Goal: Information Seeking & Learning: Learn about a topic

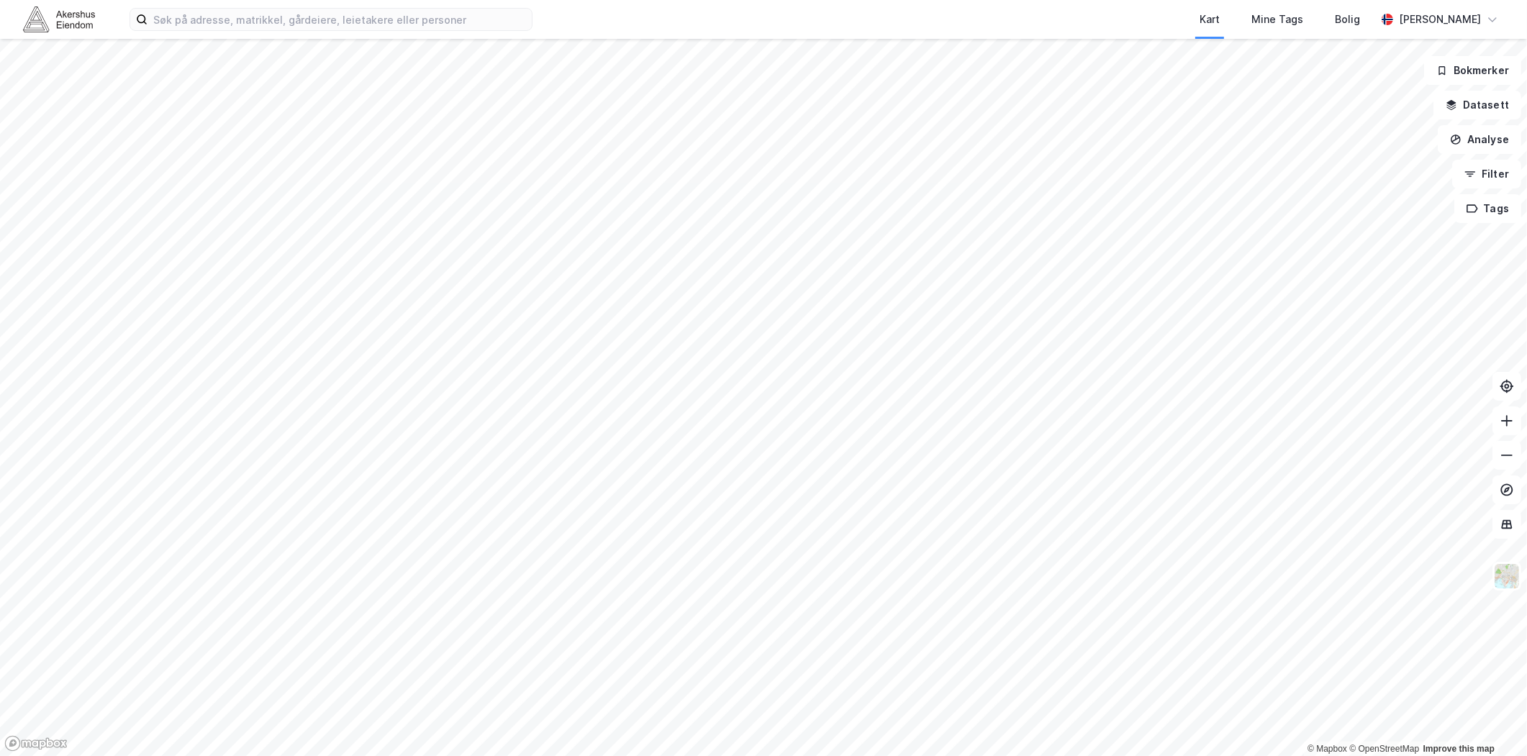
click at [491, 755] on html "Kart Mine Tags [PERSON_NAME] © Mapbox © OpenStreetMap Improve this map Bokmerke…" at bounding box center [763, 378] width 1527 height 756
click at [675, 35] on div "Kart Mine Tags [PERSON_NAME] © Mapbox © OpenStreetMap Improve this map Bokmerke…" at bounding box center [763, 378] width 1527 height 756
click at [700, 24] on div "Kart Mine Tags [PERSON_NAME] © Mapbox © OpenStreetMap Improve this map Bokmerke…" at bounding box center [763, 378] width 1527 height 756
click at [1506, 142] on button "Analyse" at bounding box center [1478, 139] width 83 height 29
click at [1478, 108] on button "Datasett" at bounding box center [1477, 105] width 88 height 29
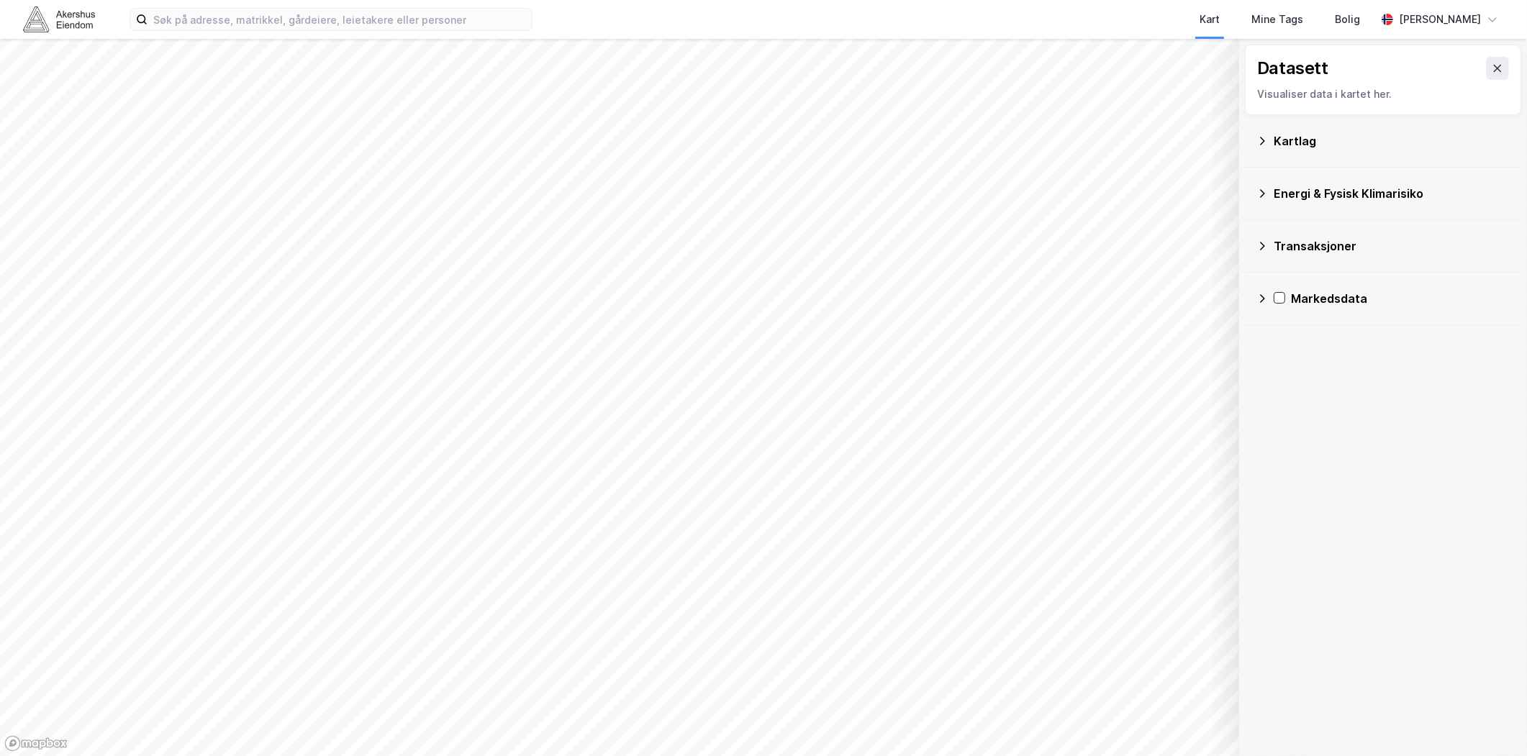
click at [1271, 145] on div "Kartlag" at bounding box center [1382, 141] width 253 height 35
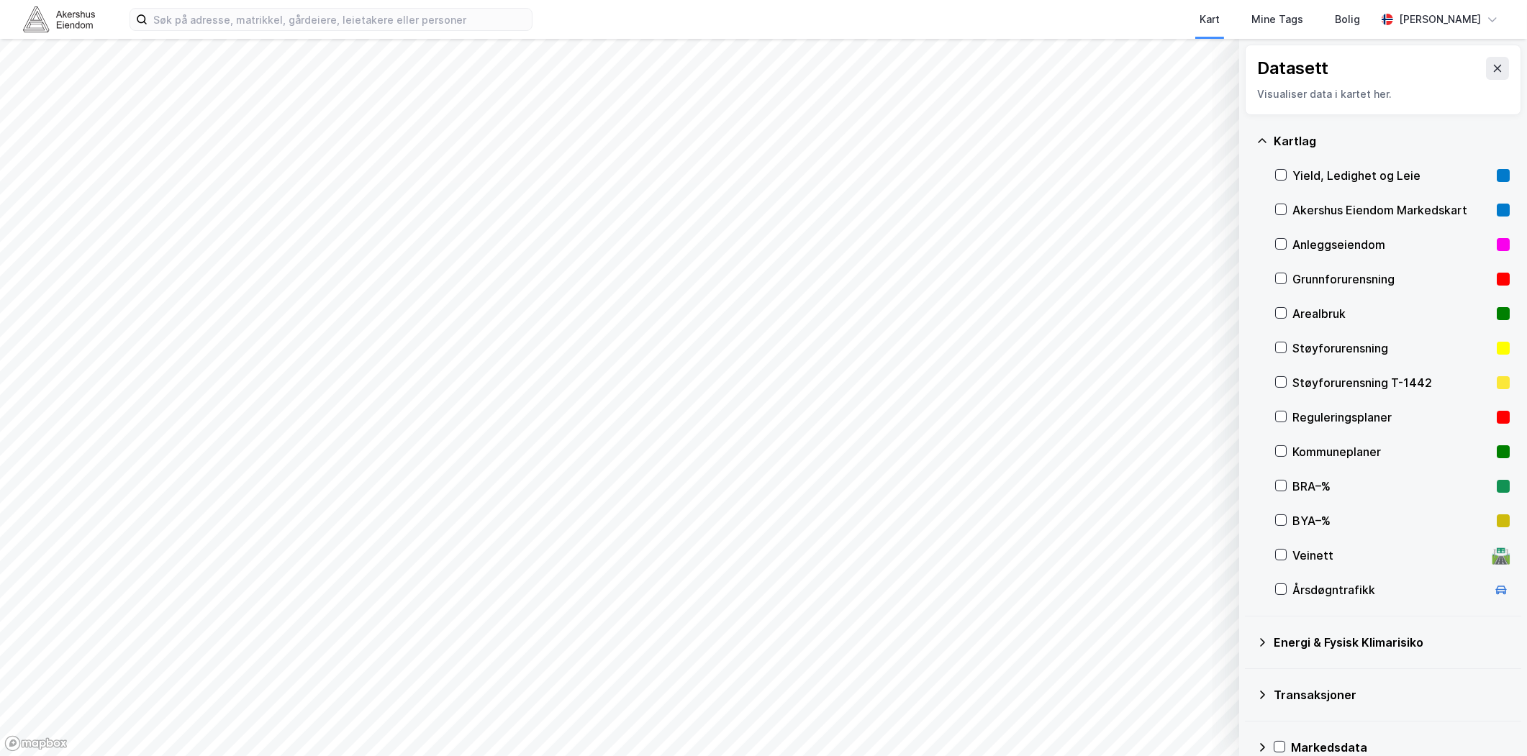
click at [1271, 144] on div "Kartlag" at bounding box center [1382, 141] width 253 height 35
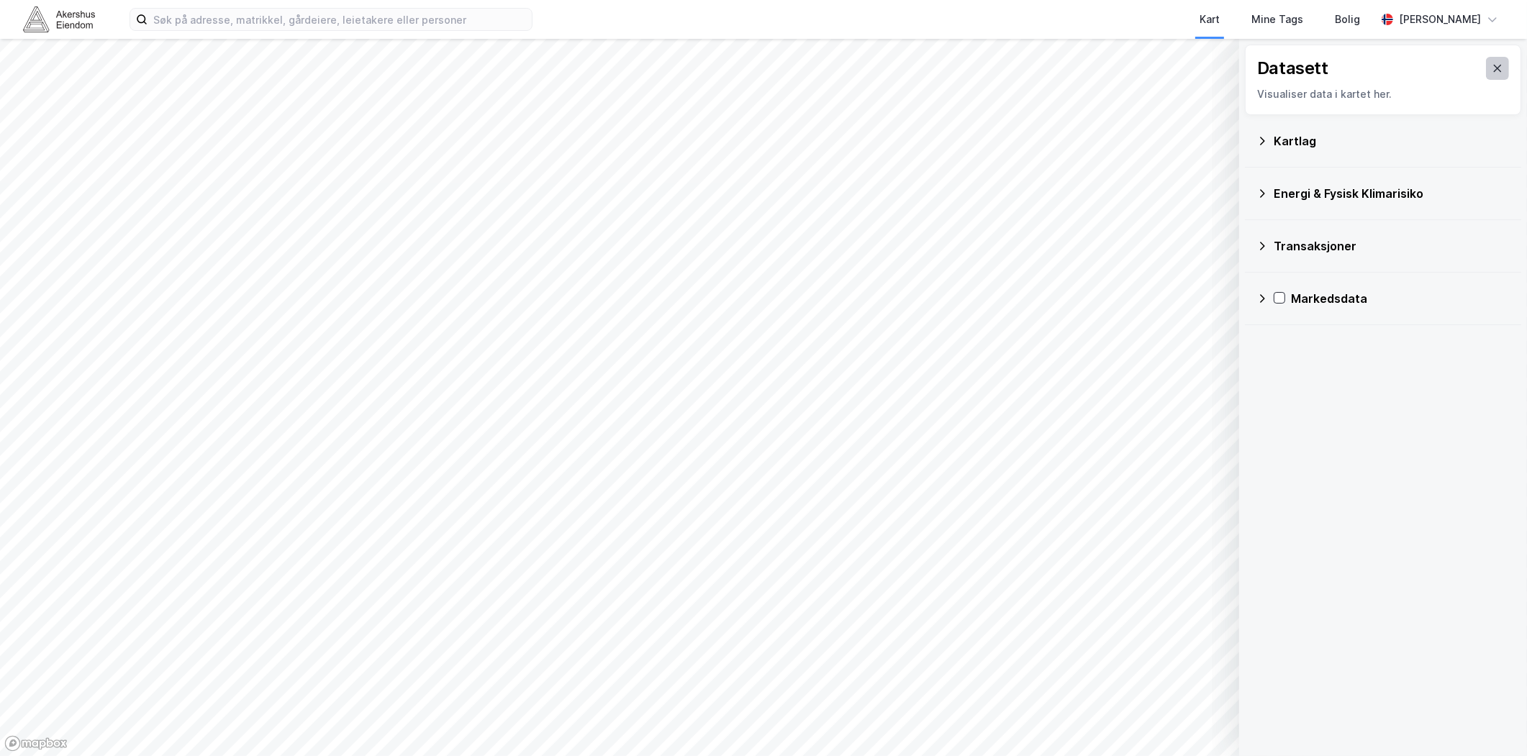
click at [1491, 73] on icon at bounding box center [1497, 69] width 12 height 12
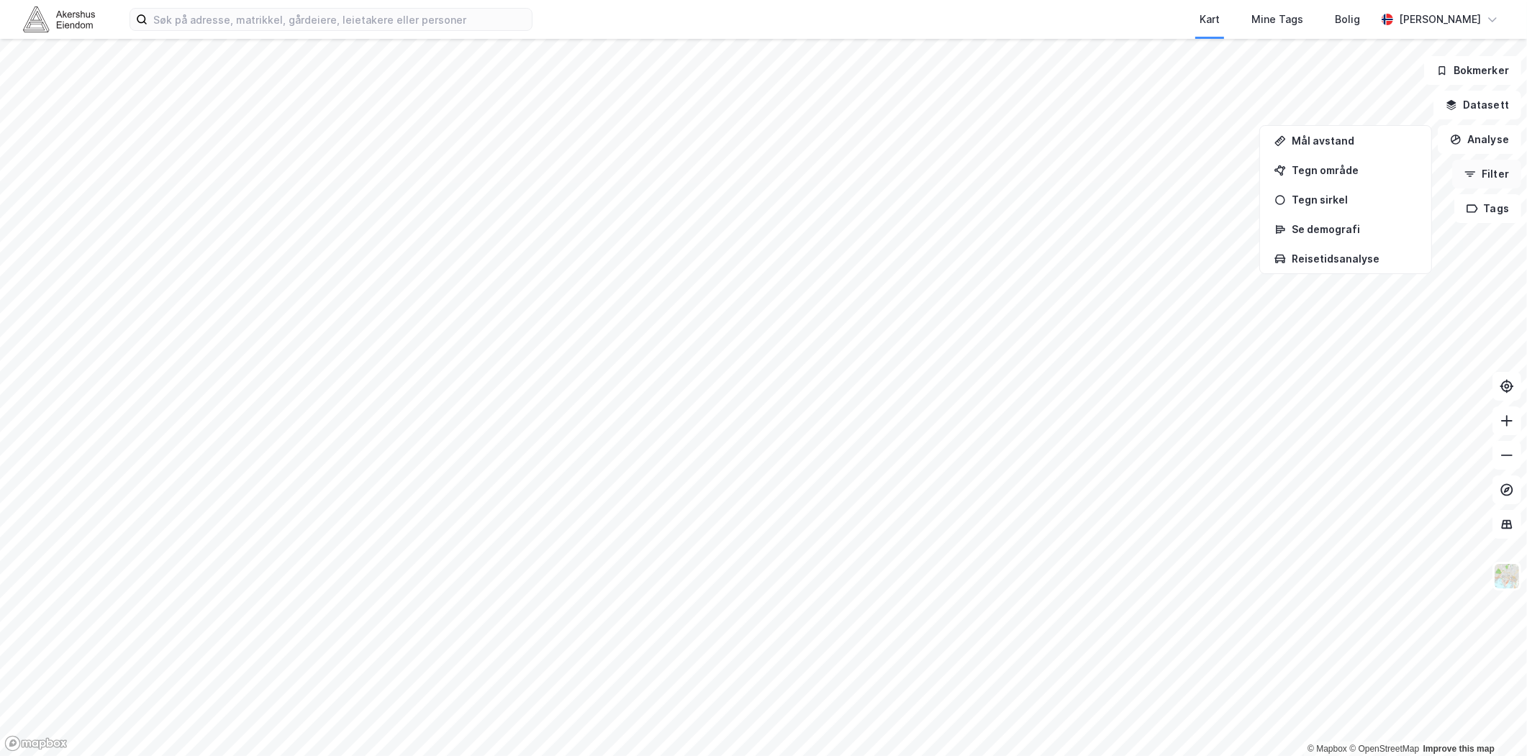
click at [1491, 168] on button "Filter" at bounding box center [1486, 174] width 69 height 29
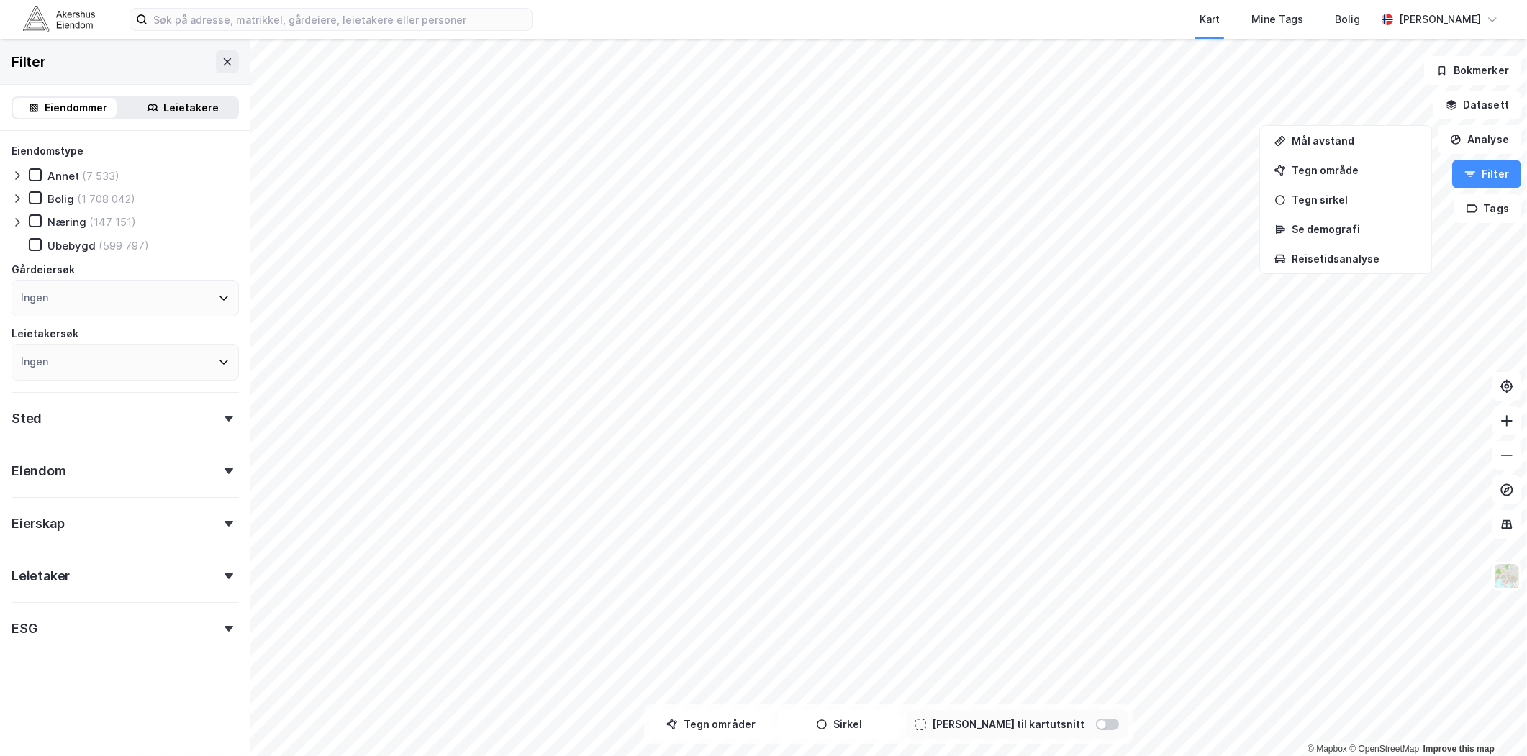
click at [119, 427] on div "Sted" at bounding box center [125, 412] width 227 height 41
click at [68, 483] on div "Ingen" at bounding box center [125, 481] width 227 height 37
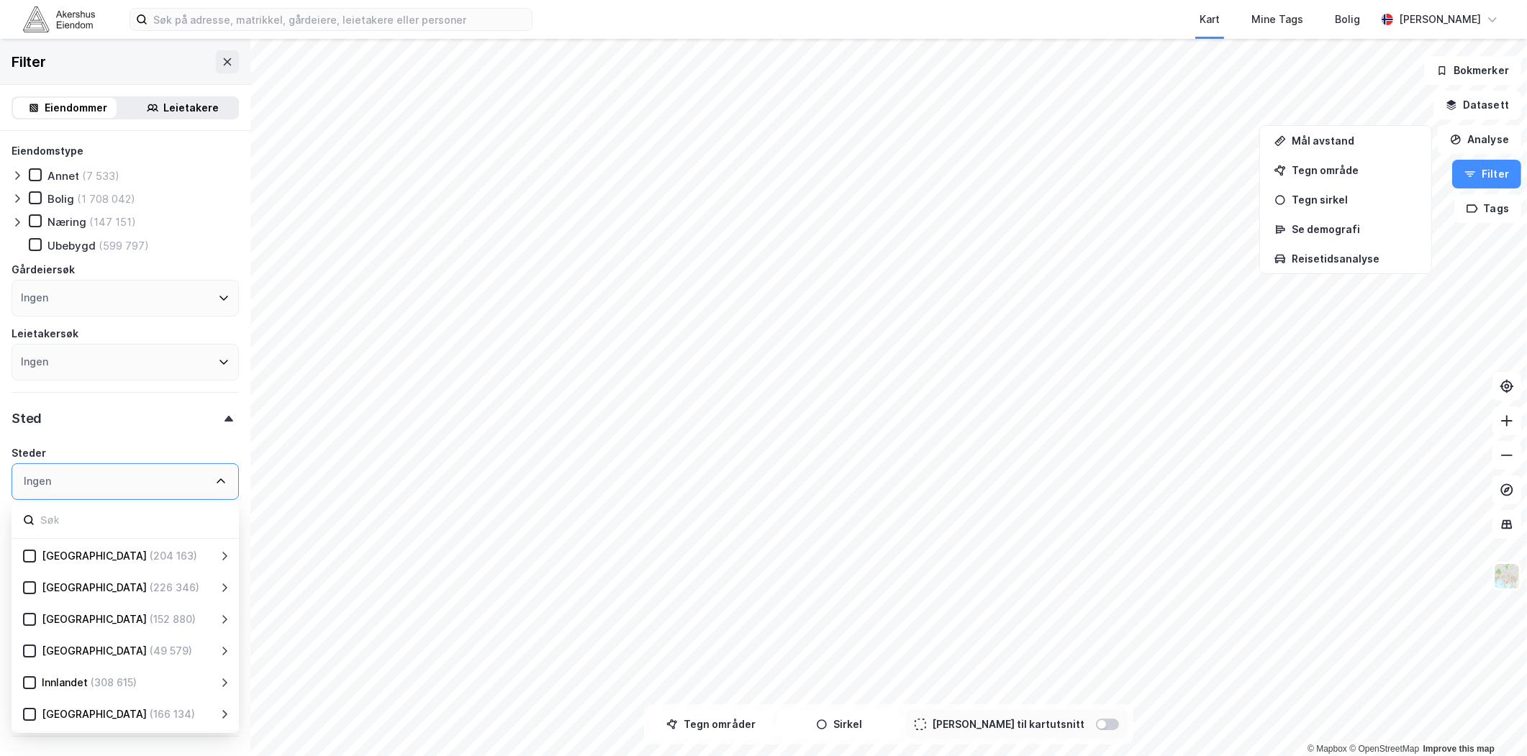
click at [223, 489] on div "Ingen" at bounding box center [125, 481] width 227 height 37
click at [217, 481] on icon at bounding box center [221, 481] width 9 height 5
click at [219, 427] on div "Sted" at bounding box center [125, 412] width 227 height 41
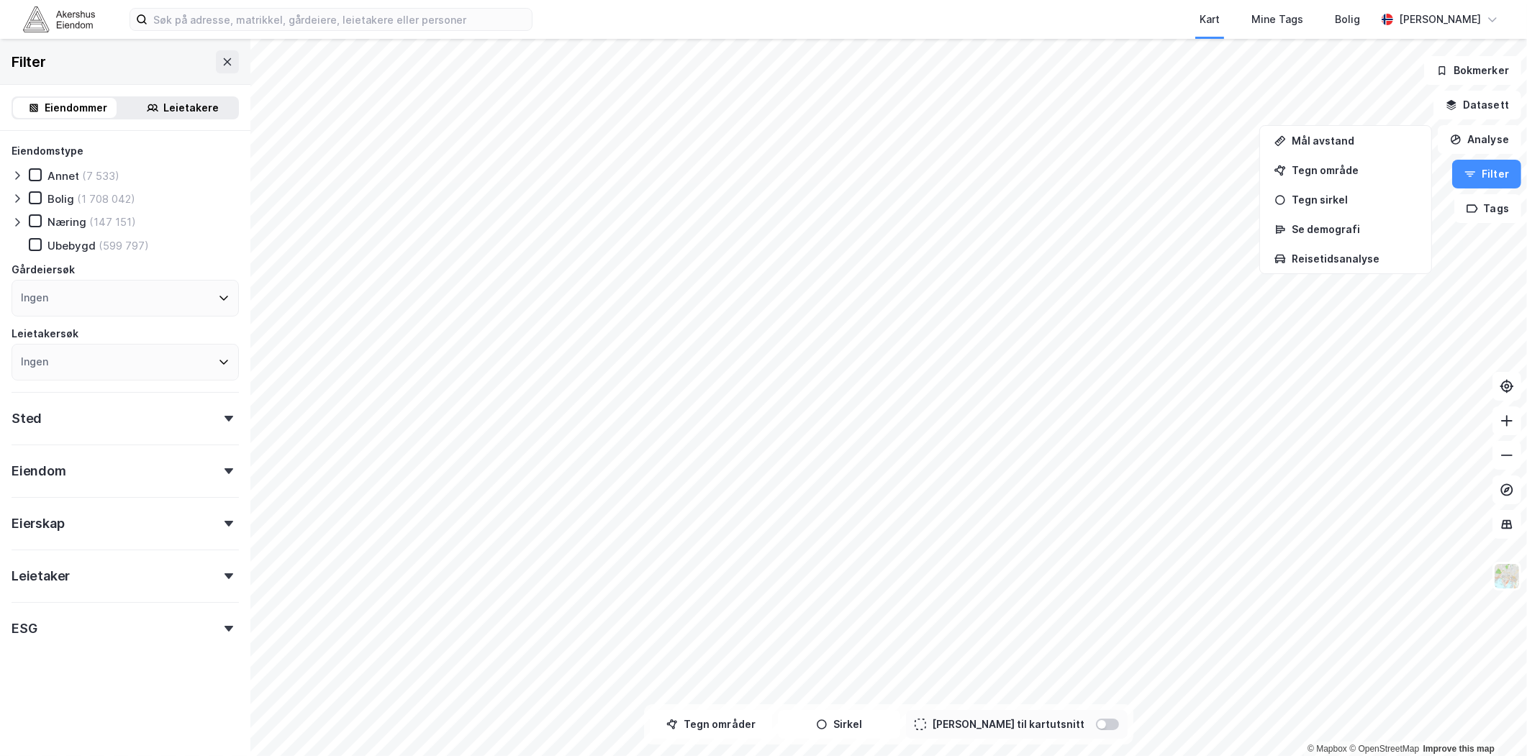
click at [212, 424] on div "Sted" at bounding box center [125, 412] width 227 height 41
click at [216, 54] on button at bounding box center [227, 61] width 23 height 23
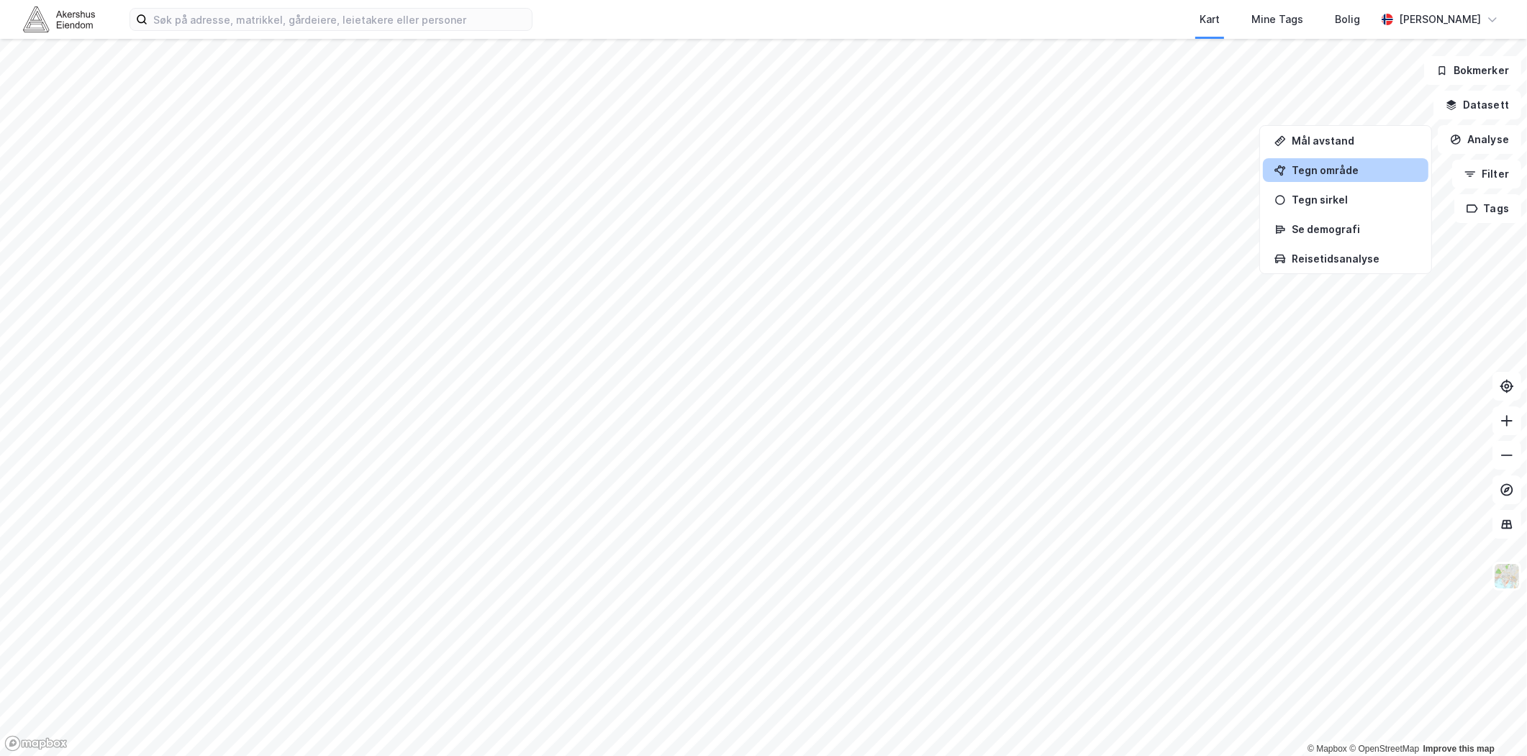
click at [1340, 168] on div "Tegn område" at bounding box center [1353, 170] width 125 height 12
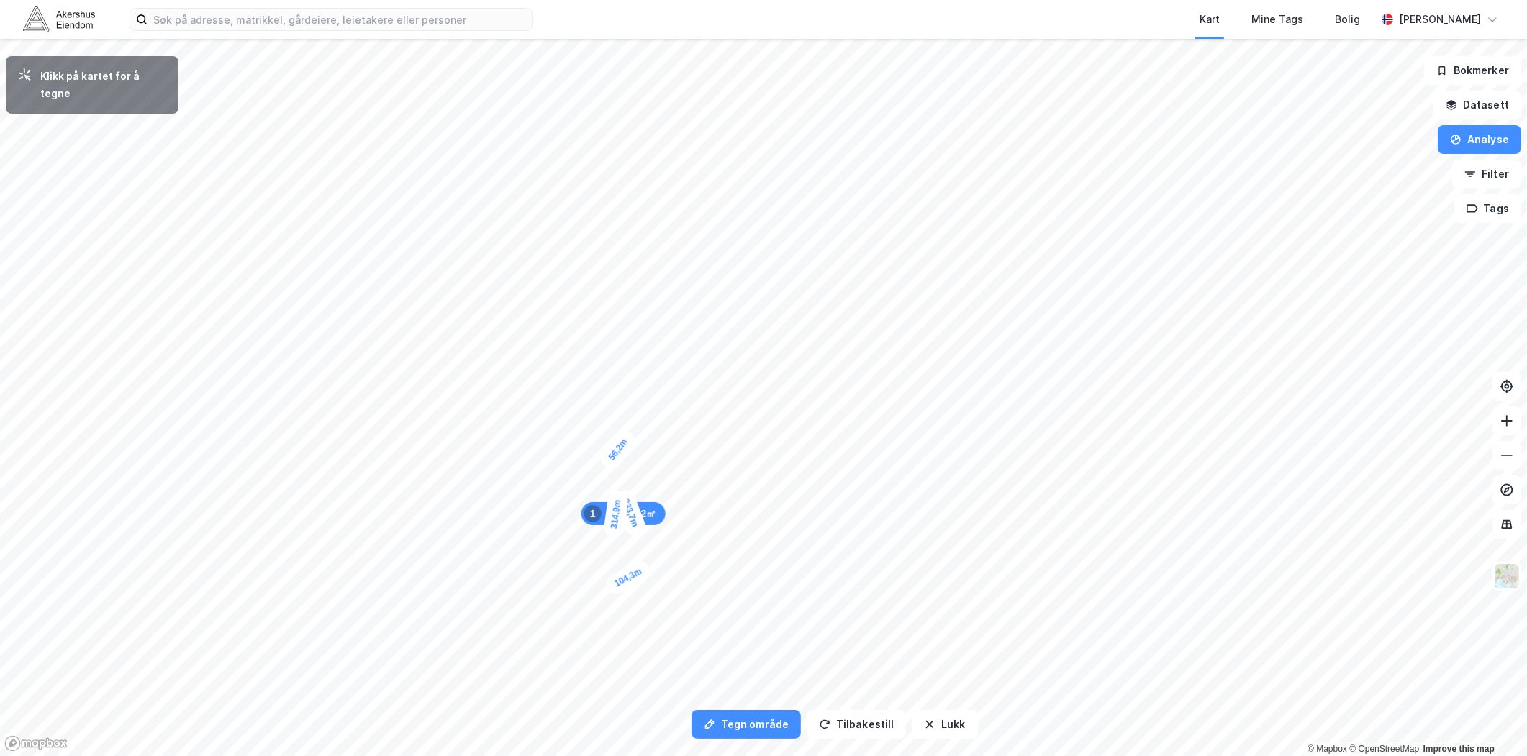
click at [627, 439] on div "56,2m" at bounding box center [618, 449] width 42 height 45
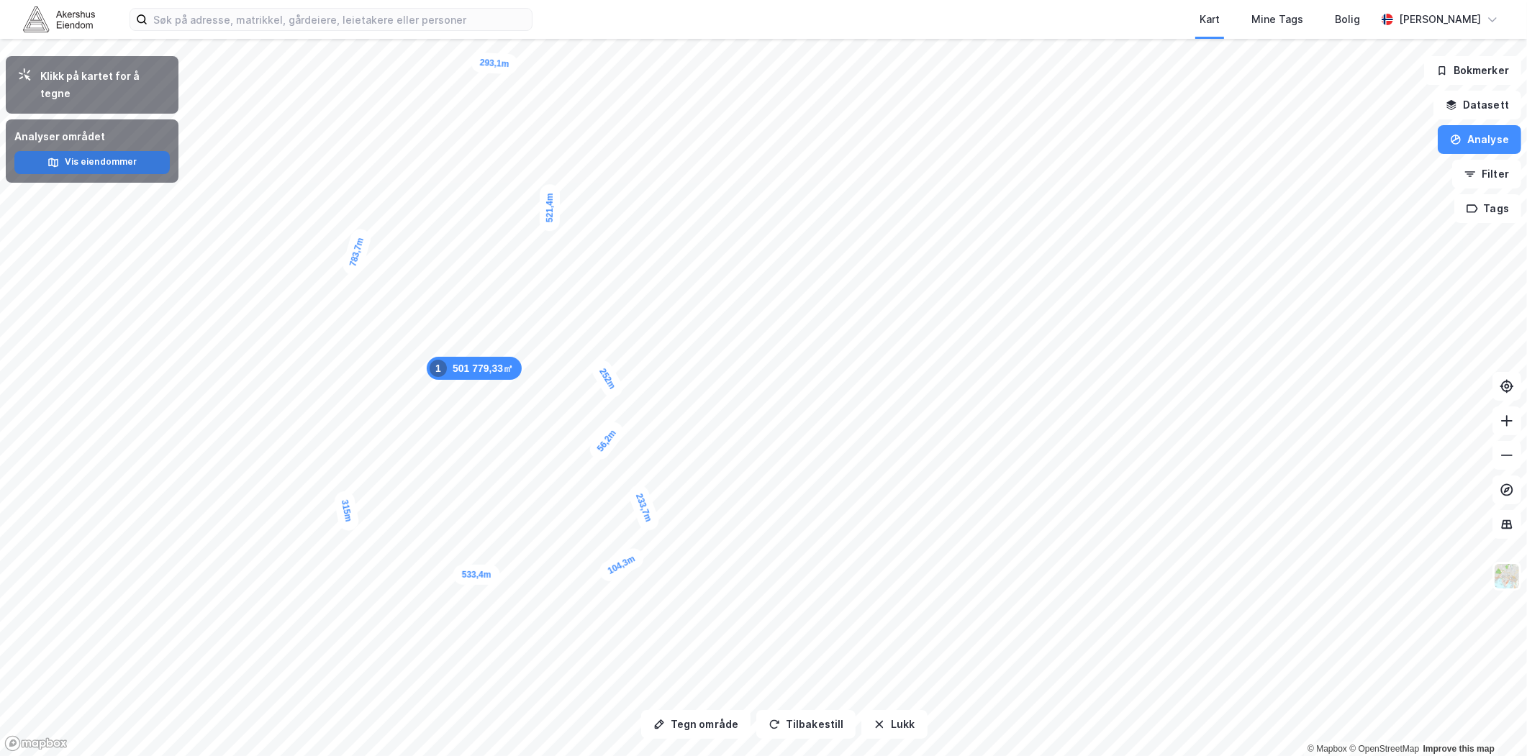
click at [63, 151] on button "Vis eiendommer" at bounding box center [91, 162] width 155 height 23
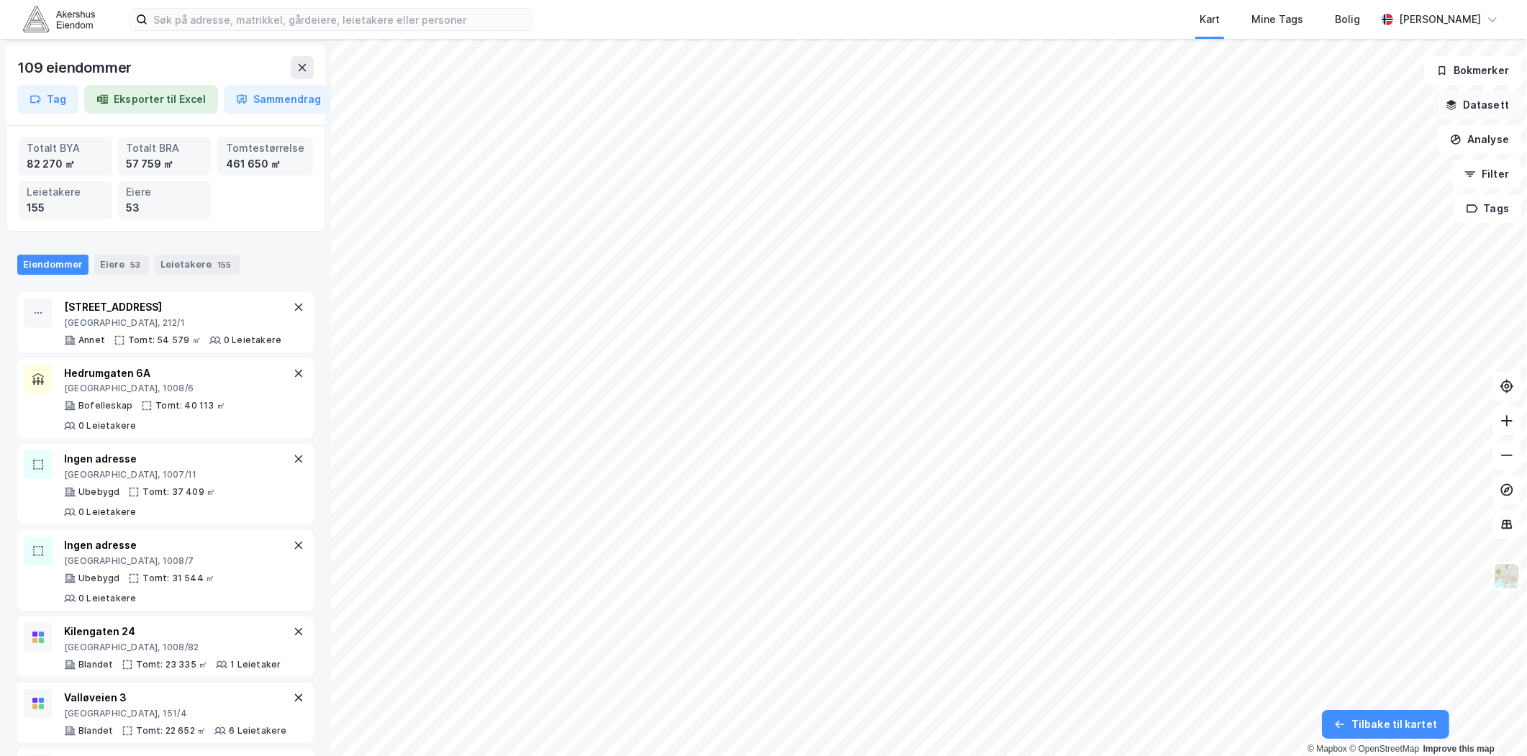
click at [1480, 98] on button "Datasett" at bounding box center [1477, 105] width 88 height 29
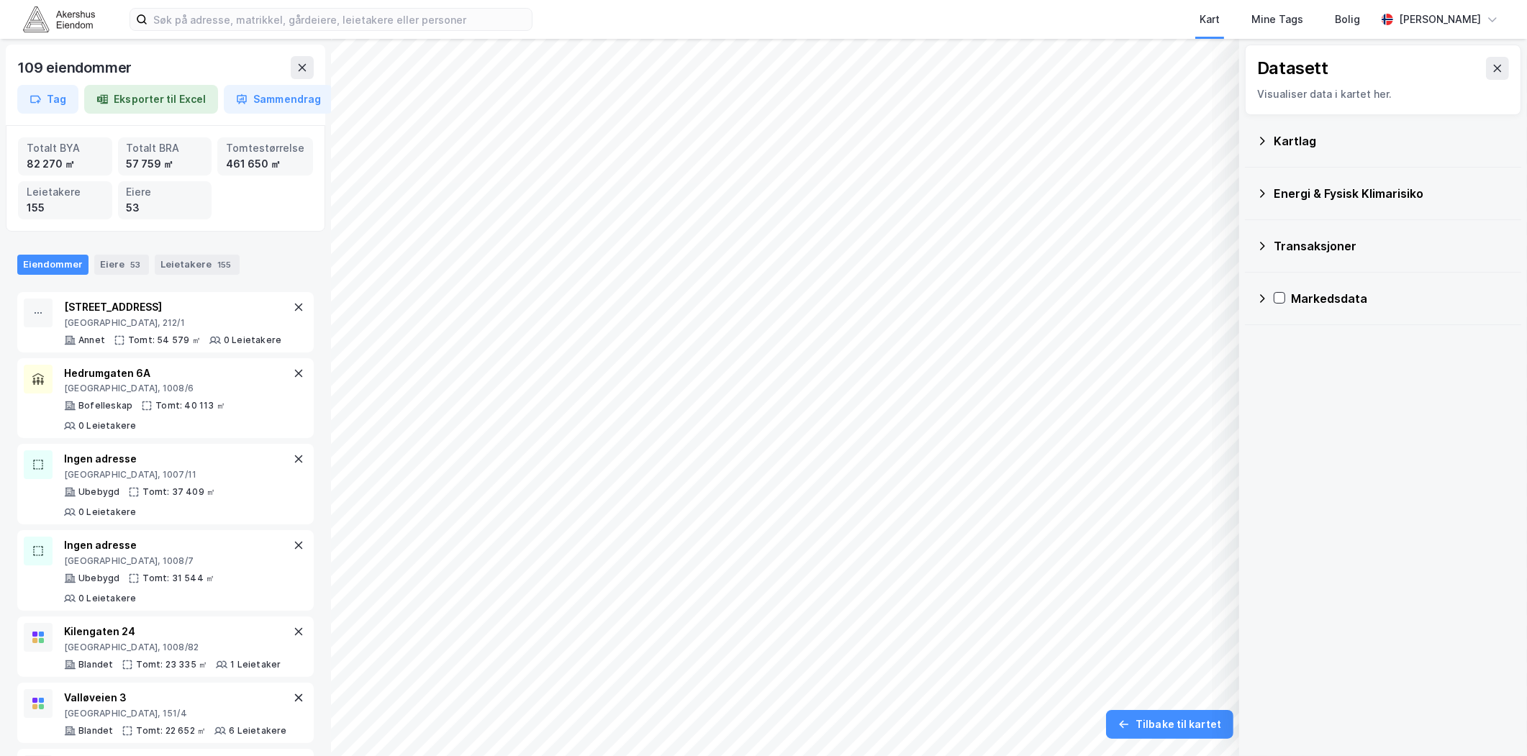
click at [1277, 140] on div "Kartlag" at bounding box center [1391, 140] width 236 height 17
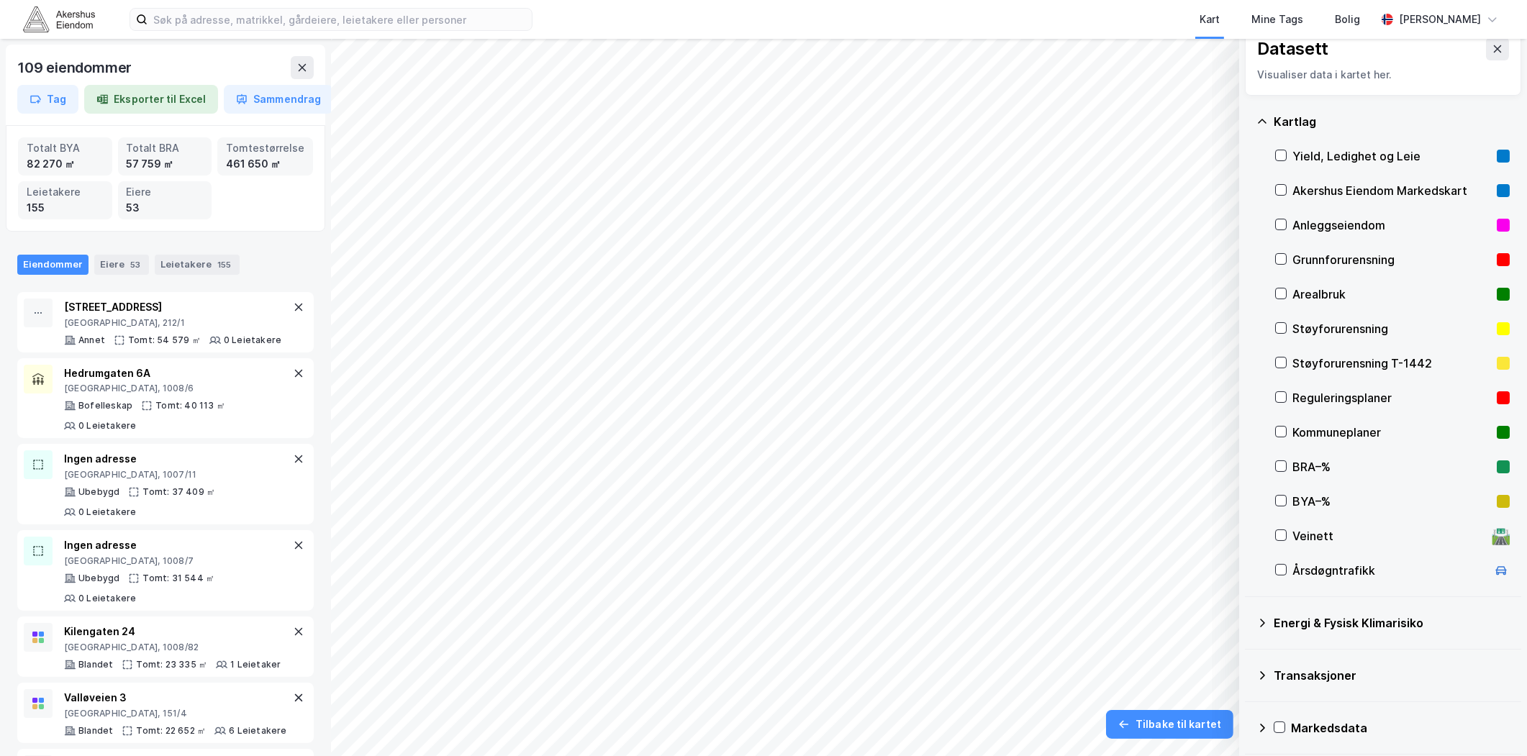
scroll to position [24, 0]
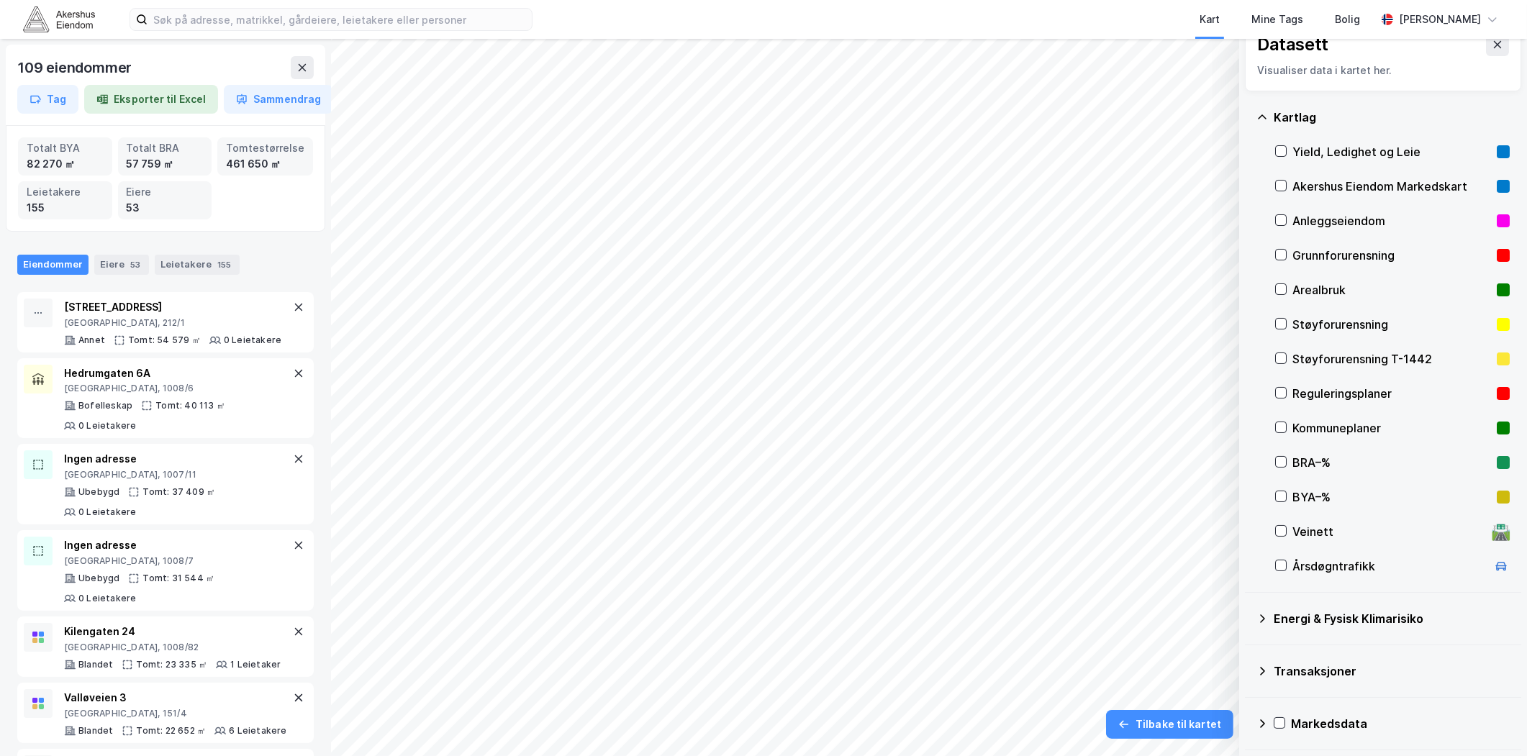
click at [1242, 623] on div "Datasett Visualiser data i kartet her. Kartlag Yield, Ledighet og Leie Akershus…" at bounding box center [1383, 385] width 288 height 741
click at [1254, 617] on div "Energi & Fysisk Klimarisiko" at bounding box center [1383, 619] width 276 height 53
click at [1265, 616] on icon at bounding box center [1262, 619] width 12 height 12
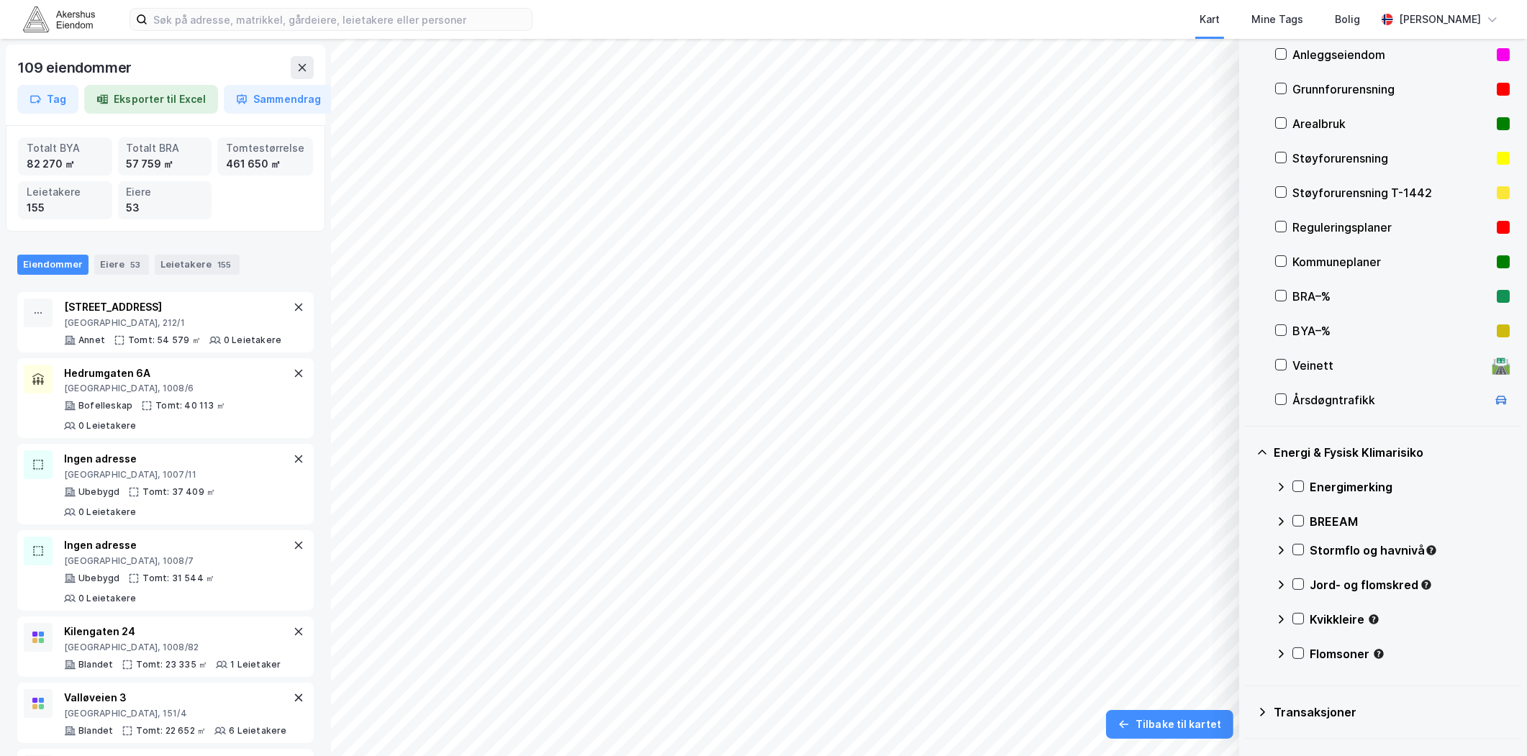
scroll to position [231, 0]
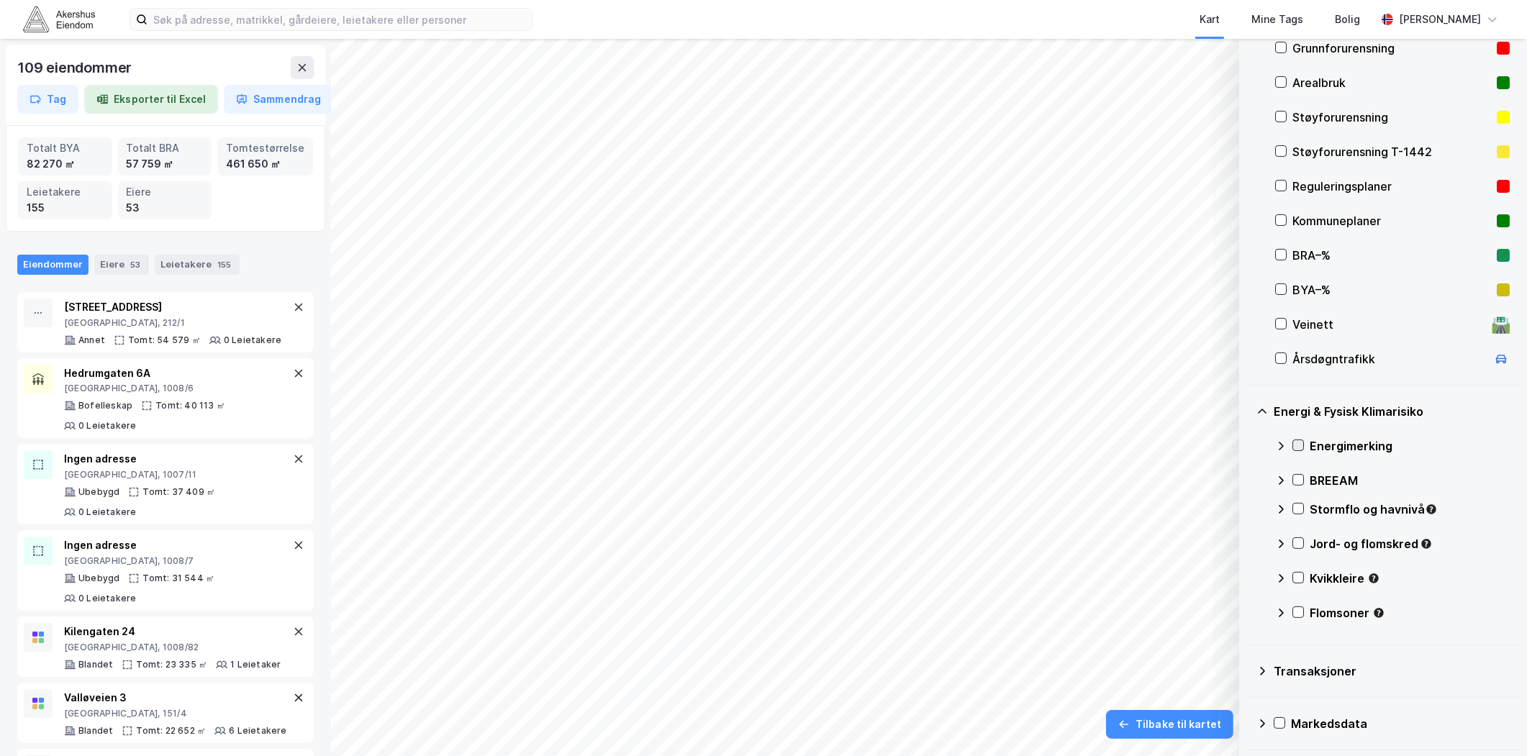
click at [1295, 444] on icon at bounding box center [1298, 445] width 10 height 10
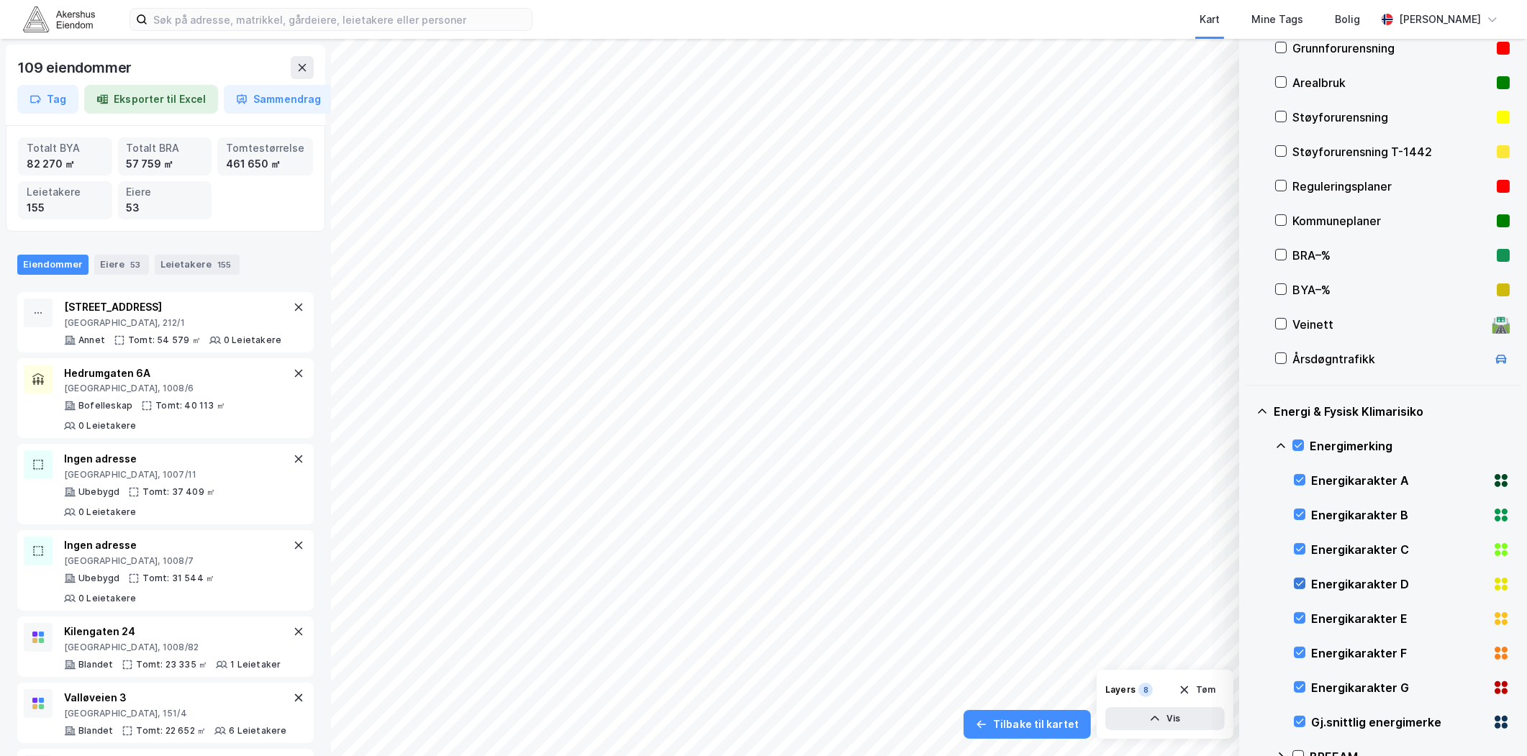
click at [1302, 586] on icon at bounding box center [1299, 583] width 10 height 10
click at [1297, 614] on icon at bounding box center [1299, 618] width 10 height 10
click at [1297, 652] on icon at bounding box center [1300, 652] width 8 height 5
click at [1297, 686] on icon at bounding box center [1299, 687] width 10 height 10
click at [1300, 722] on icon at bounding box center [1299, 722] width 10 height 10
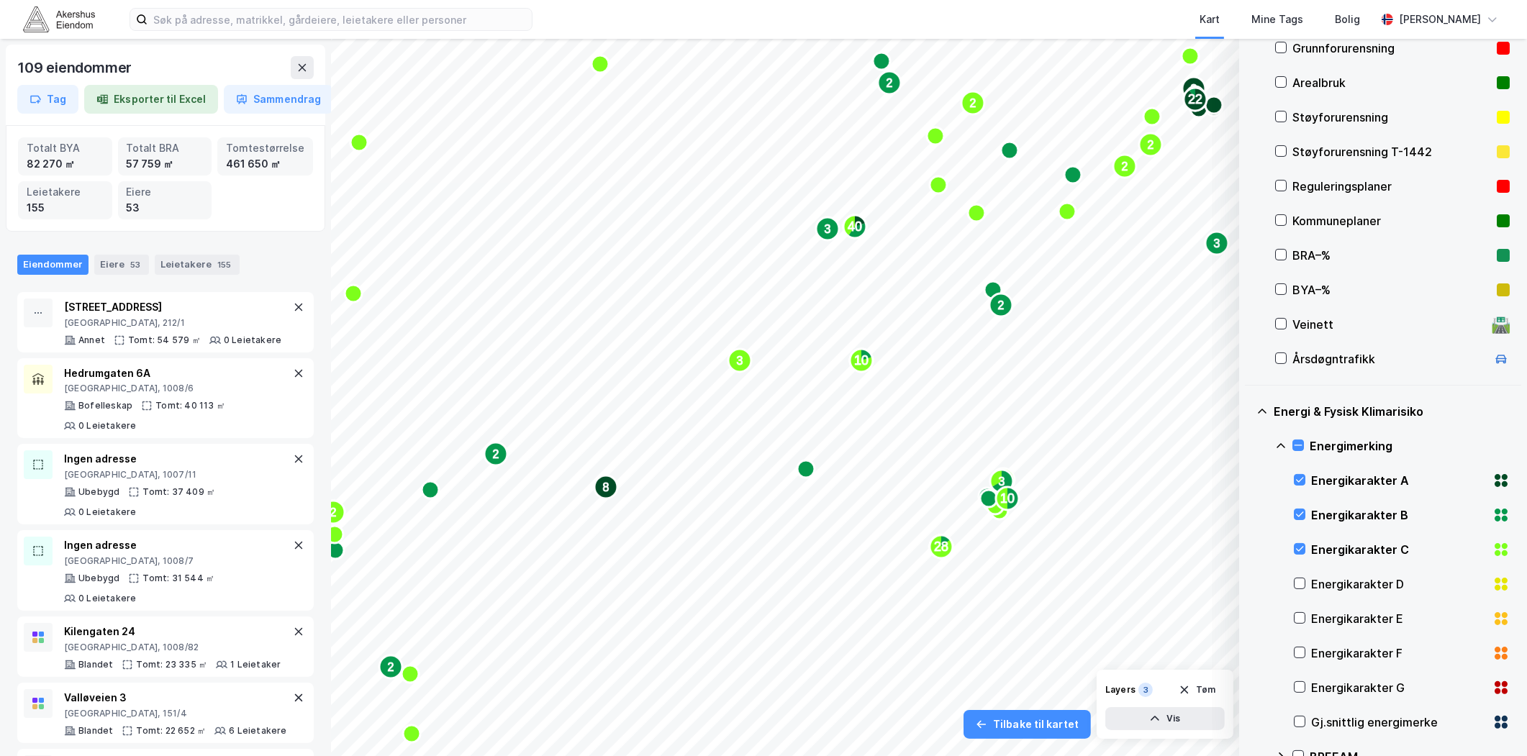
click at [606, 491] on text "8" at bounding box center [606, 487] width 6 height 12
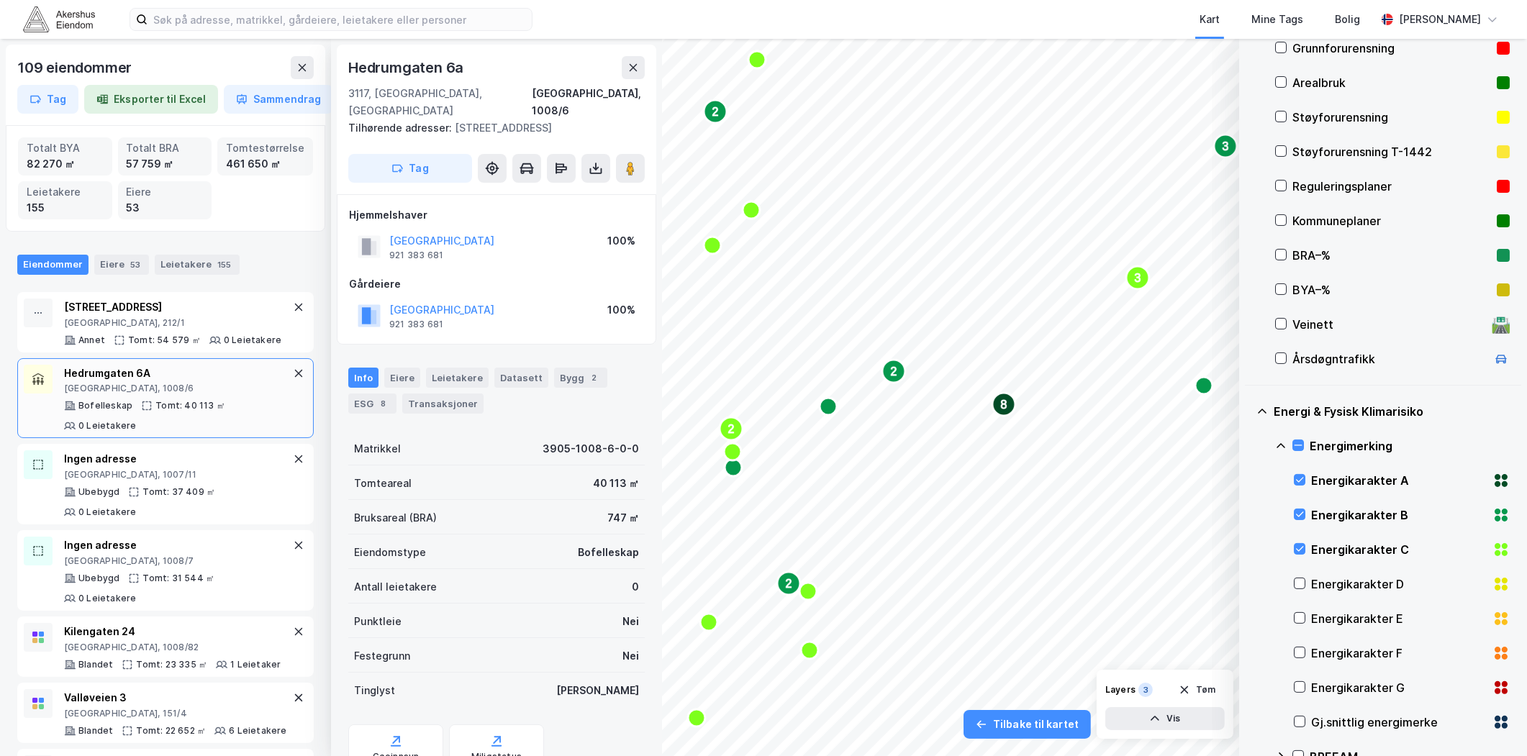
click at [891, 373] on text "2" at bounding box center [894, 371] width 6 height 12
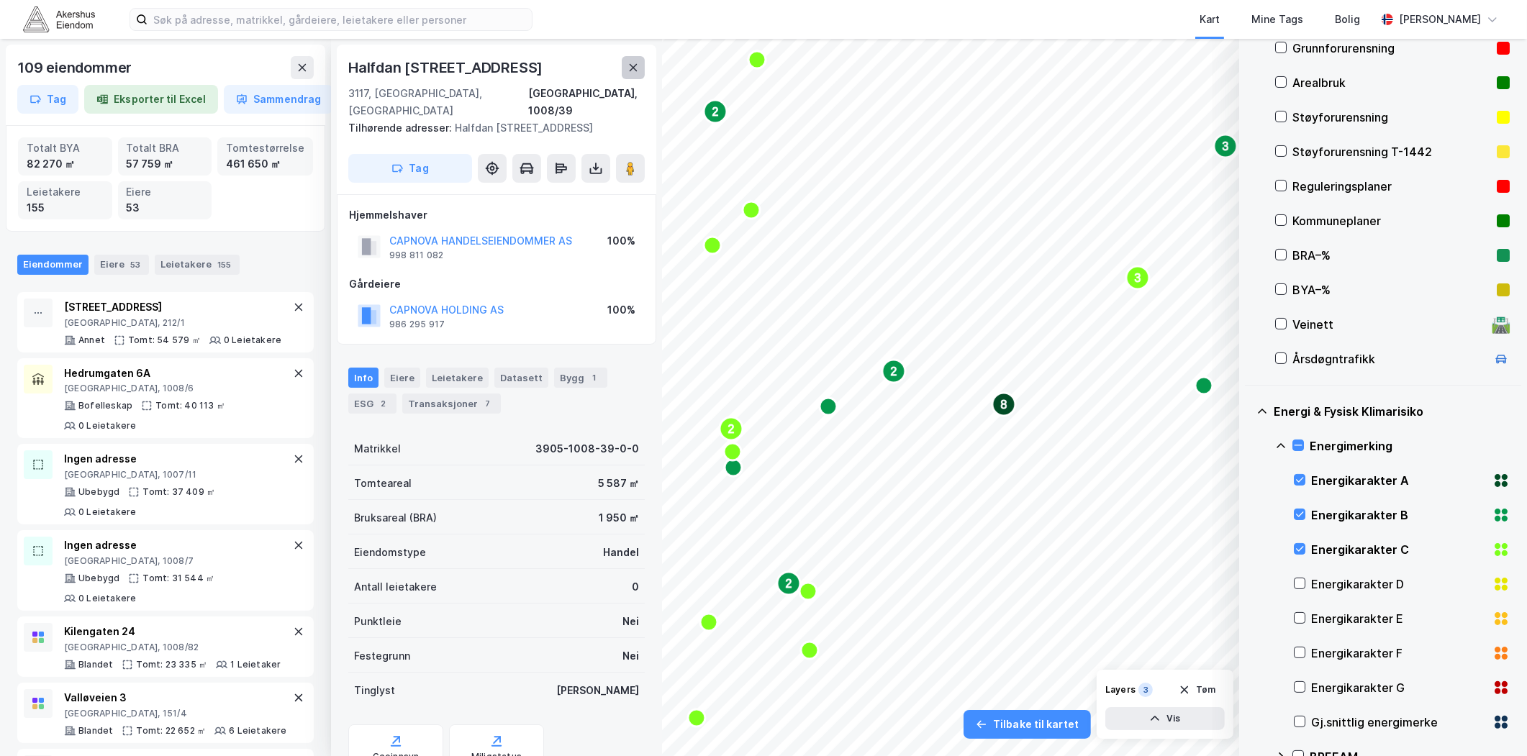
click at [629, 74] on button at bounding box center [633, 67] width 23 height 23
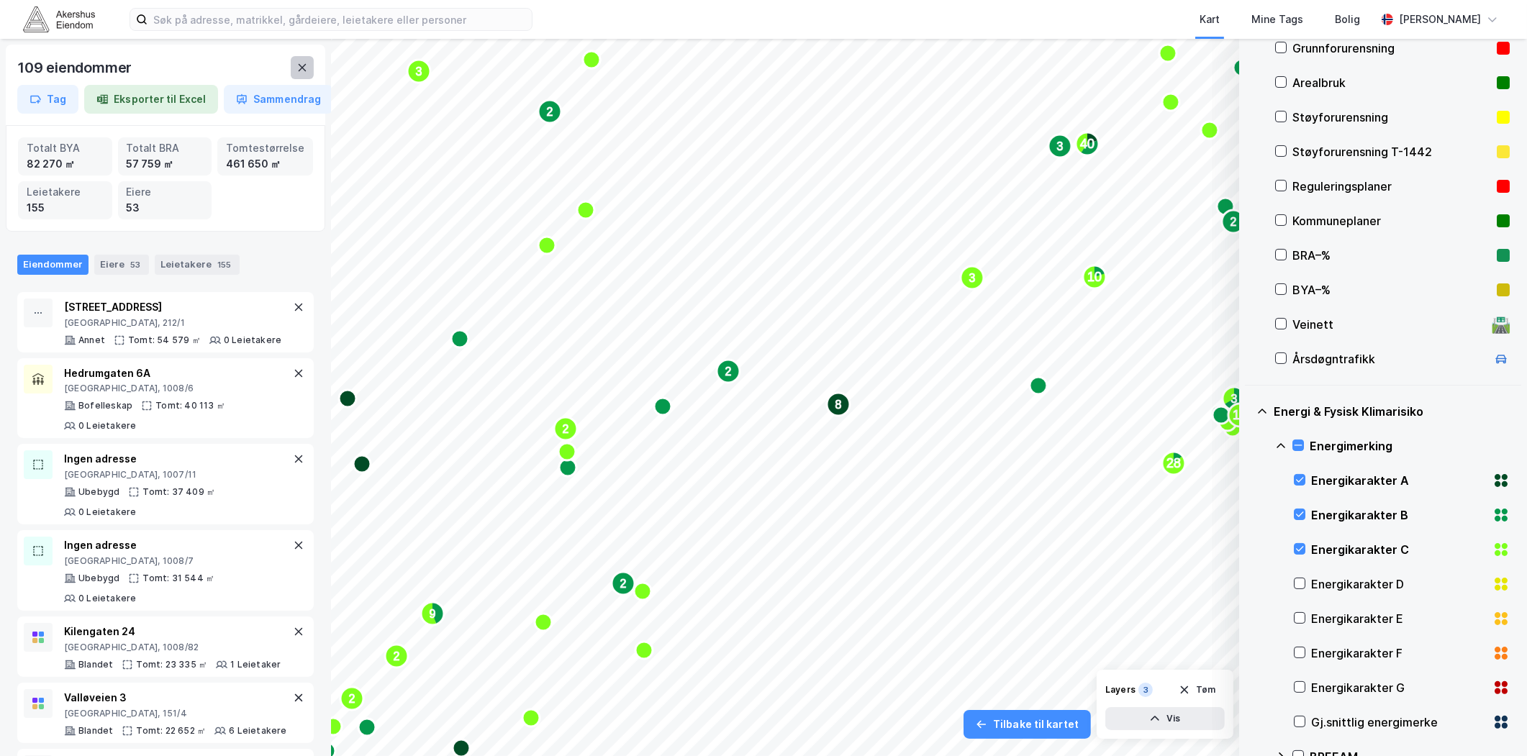
click at [292, 67] on button at bounding box center [302, 67] width 23 height 23
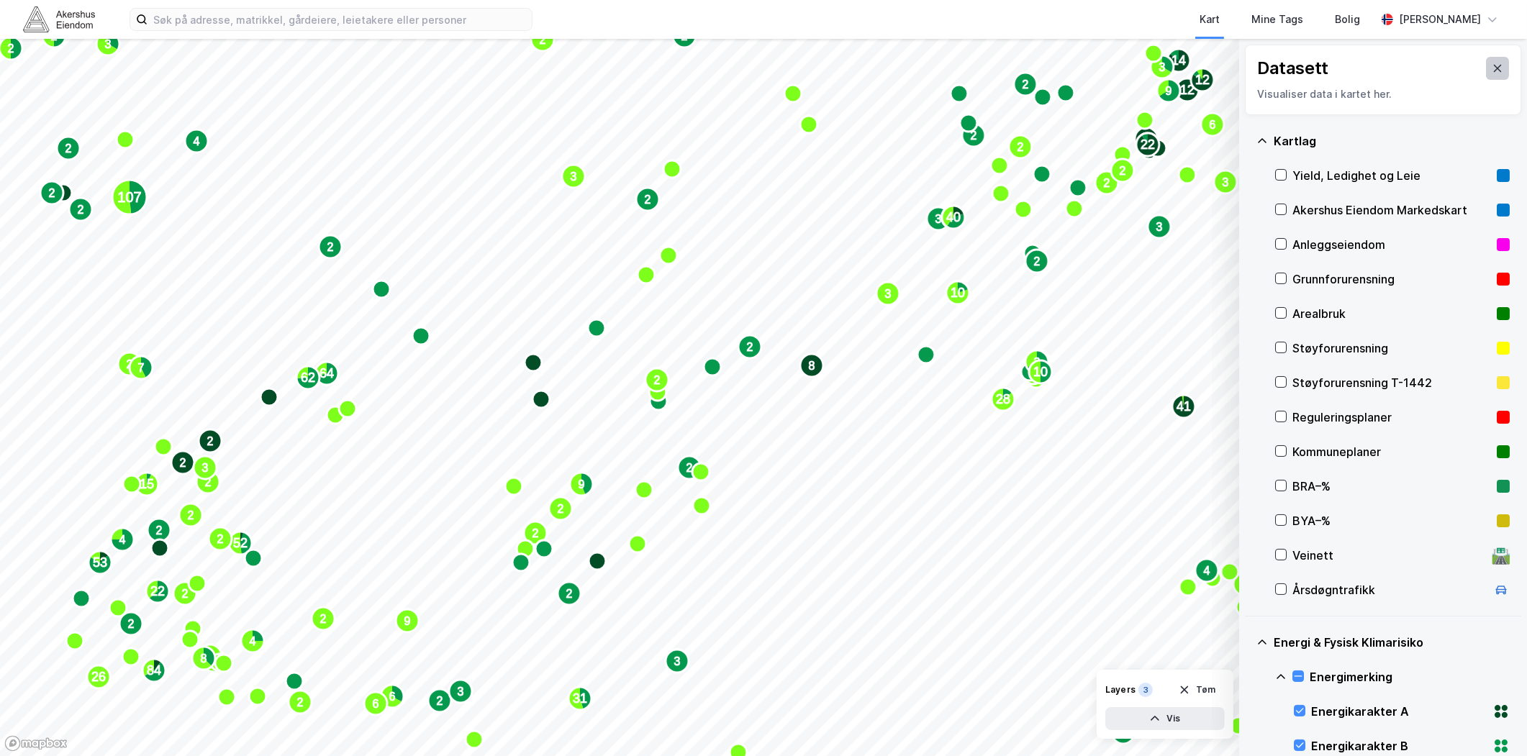
click at [1493, 65] on icon at bounding box center [1497, 68] width 8 height 7
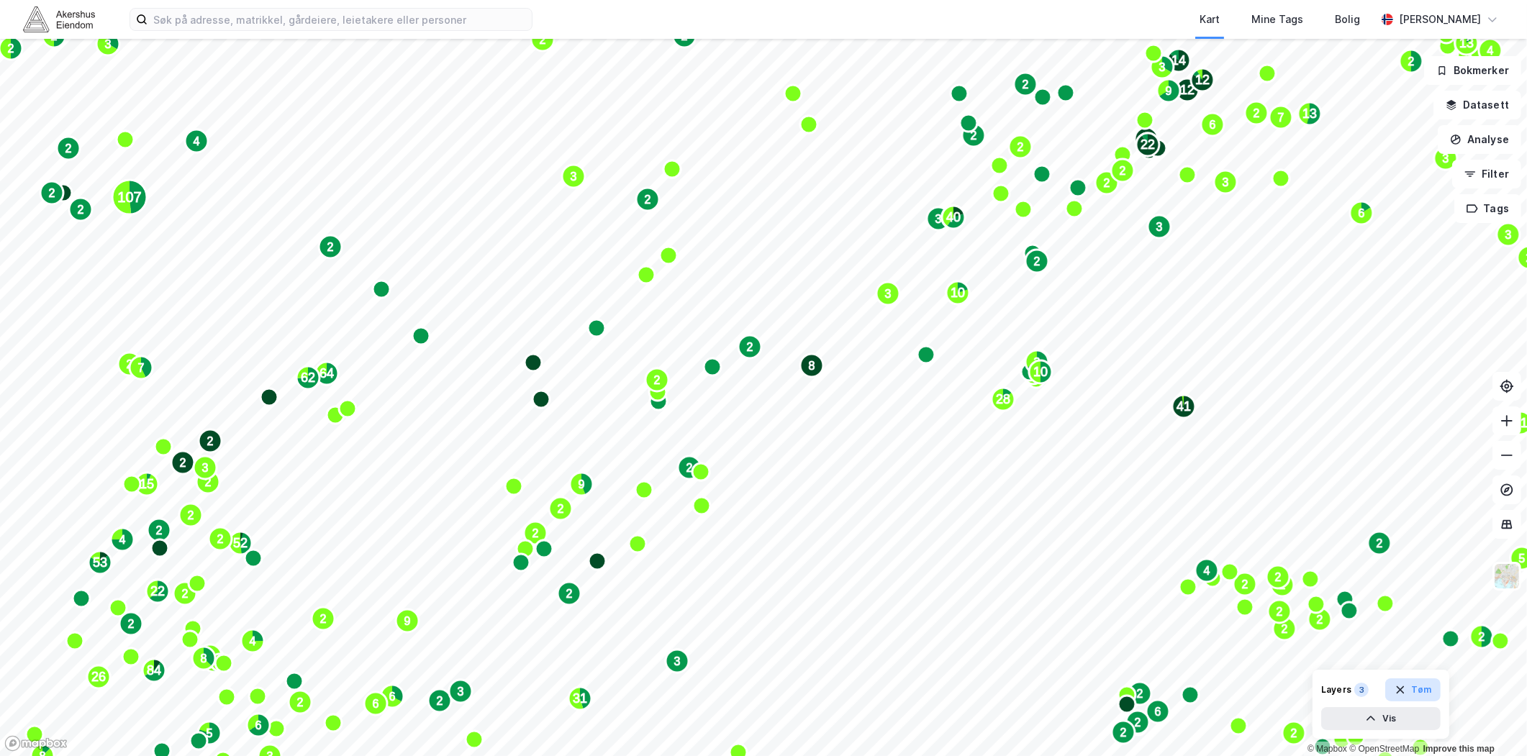
click at [1417, 693] on button "Tøm" at bounding box center [1412, 689] width 55 height 23
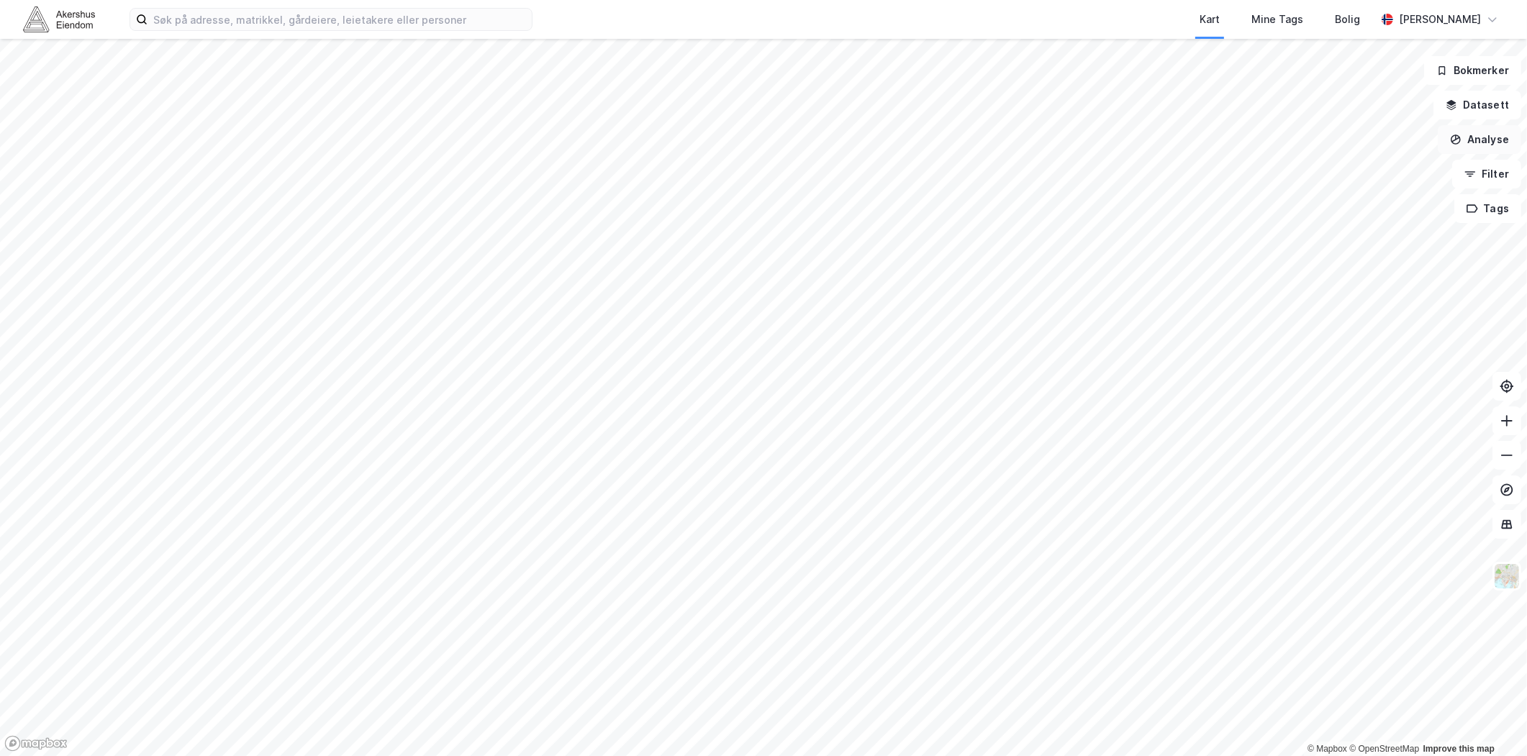
click at [1493, 135] on button "Analyse" at bounding box center [1478, 139] width 83 height 29
click at [1498, 178] on button "Filter" at bounding box center [1486, 174] width 69 height 29
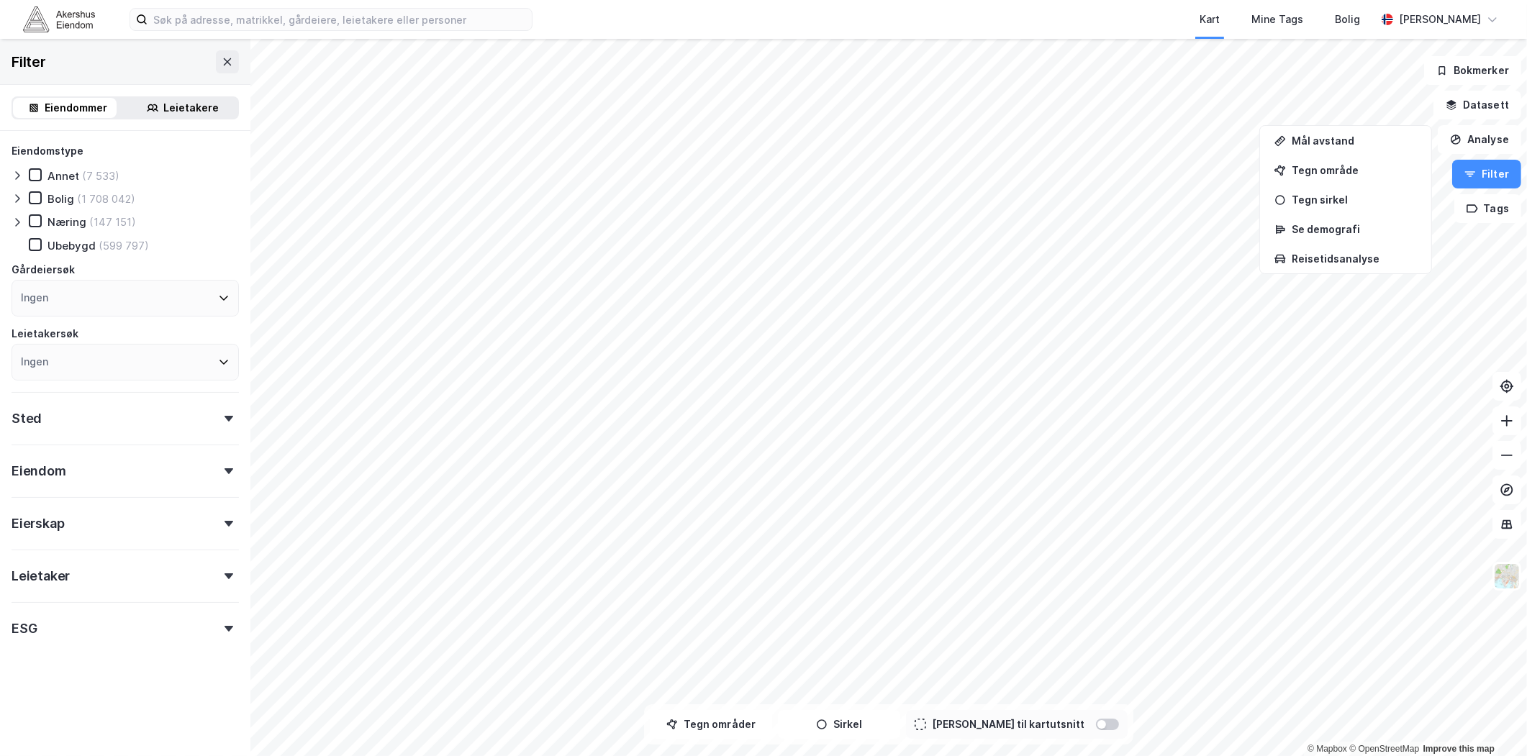
click at [22, 218] on icon at bounding box center [18, 223] width 12 height 12
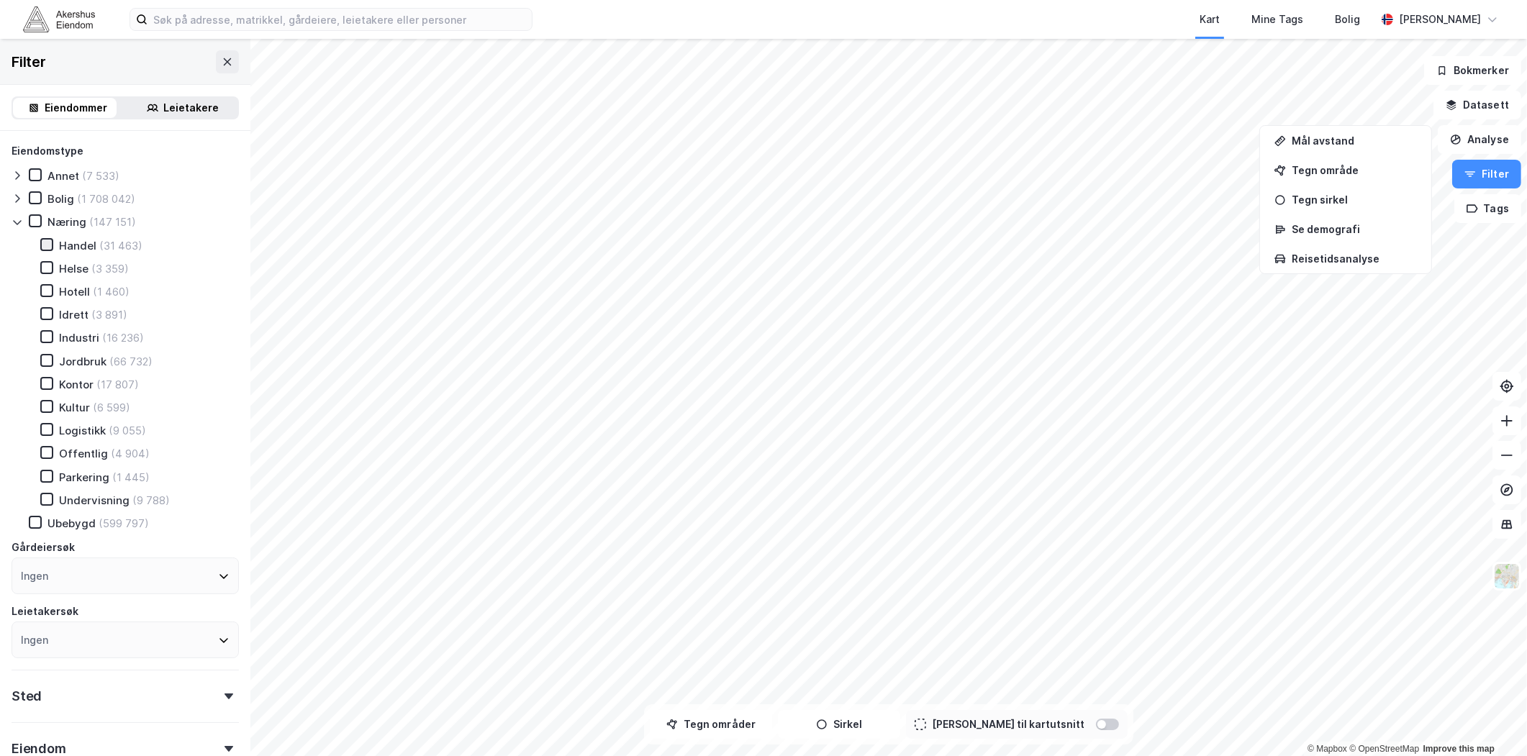
click at [49, 240] on icon at bounding box center [47, 245] width 10 height 10
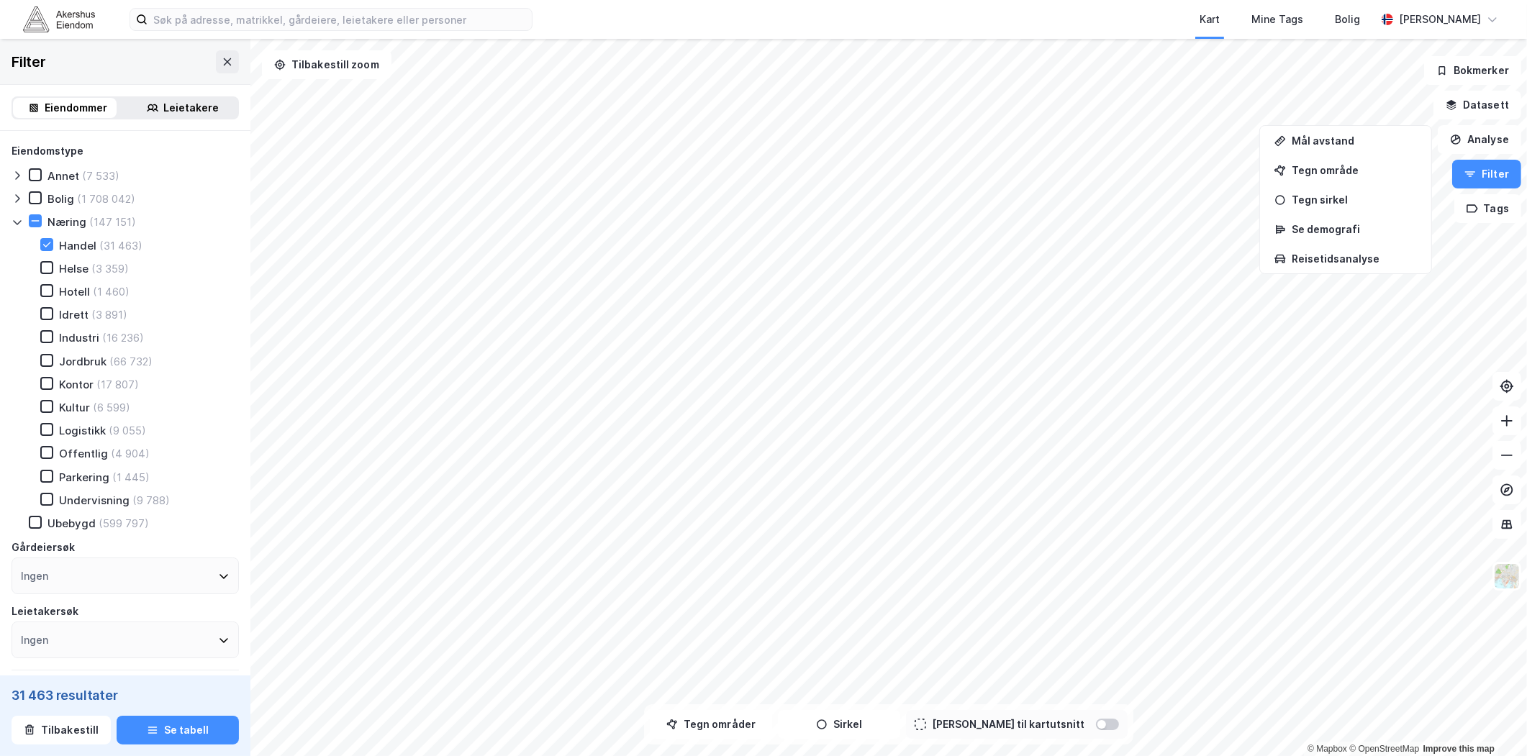
scroll to position [160, 0]
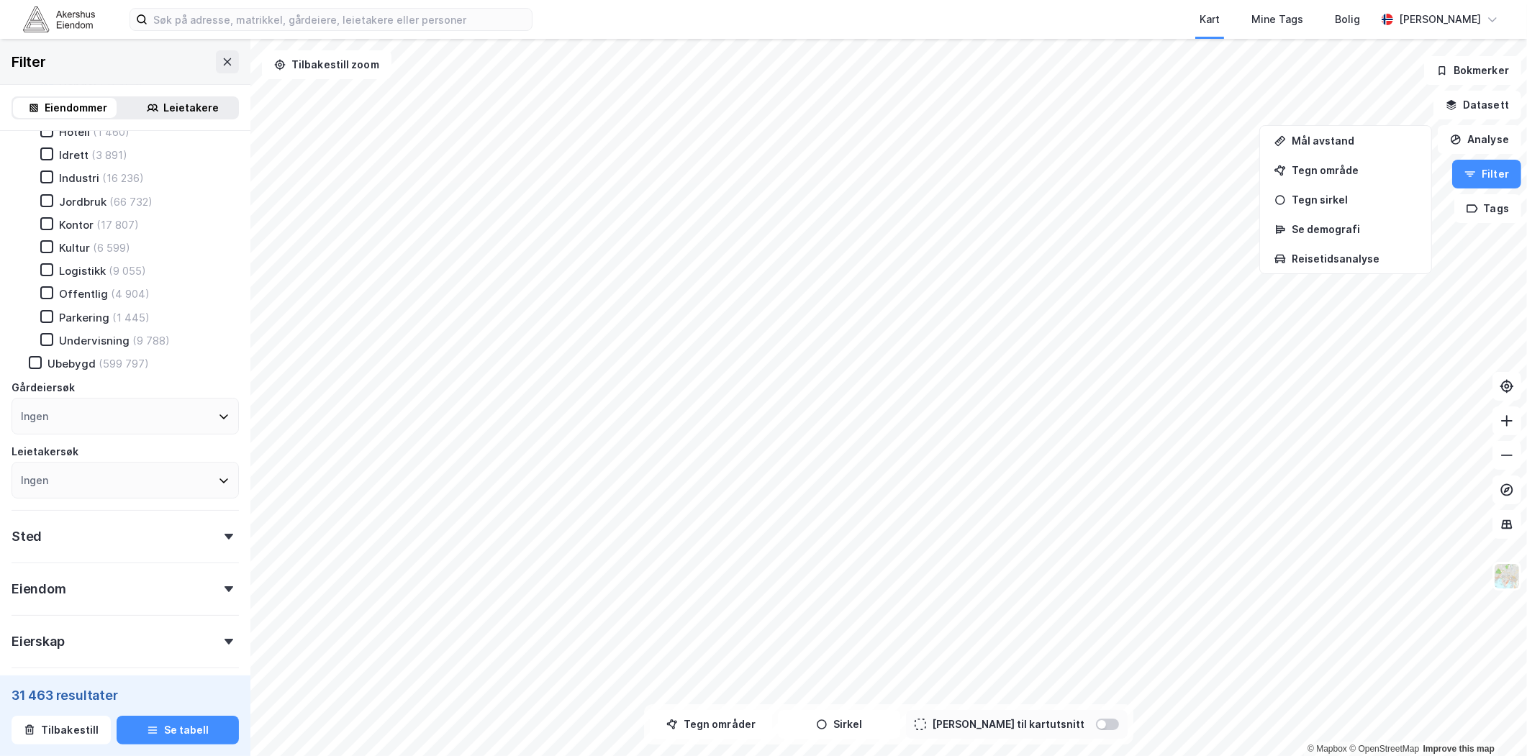
click at [37, 522] on div "Sted" at bounding box center [125, 530] width 227 height 41
click at [52, 594] on div "Ingen" at bounding box center [125, 599] width 227 height 37
type input "TØN"
click at [26, 399] on icon at bounding box center [29, 404] width 10 height 10
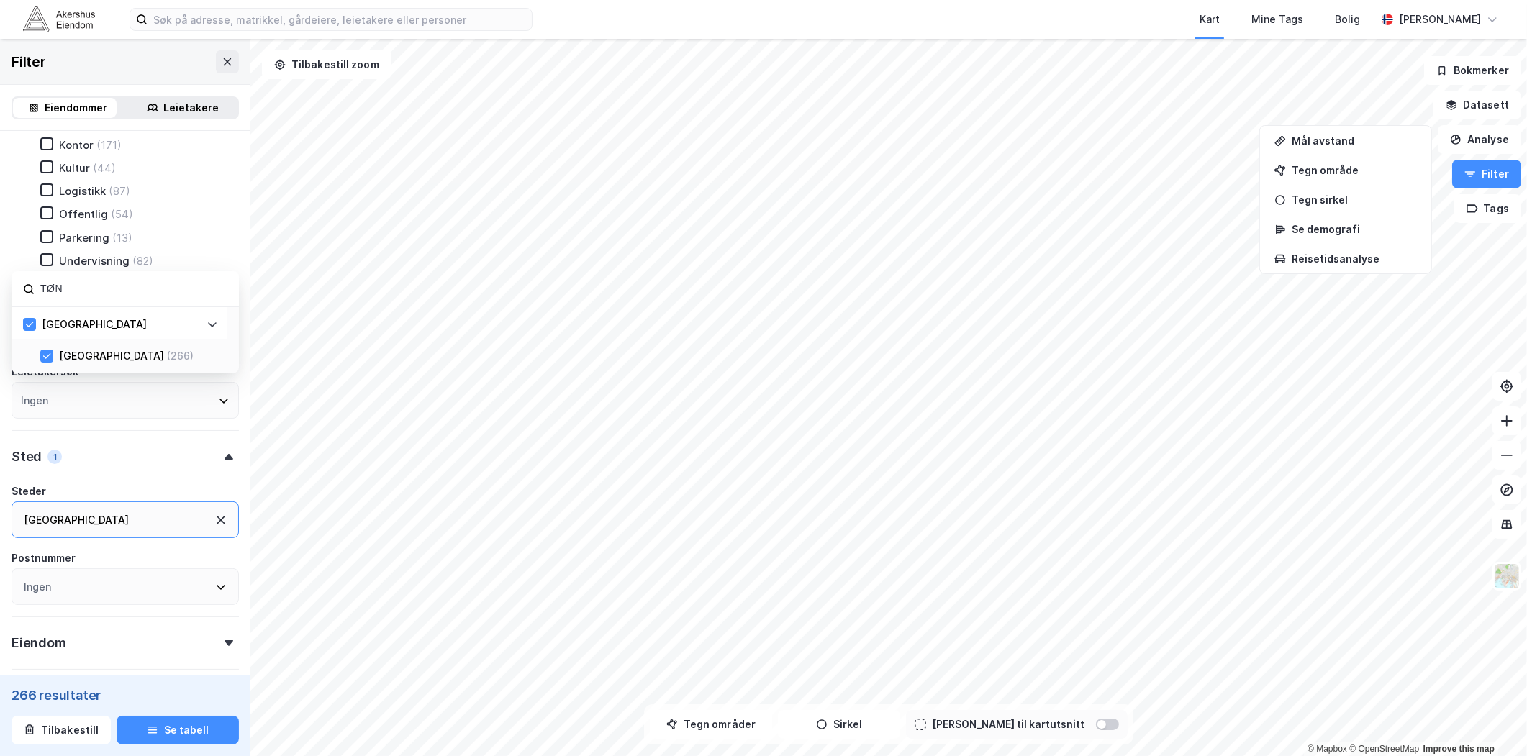
scroll to position [319, 0]
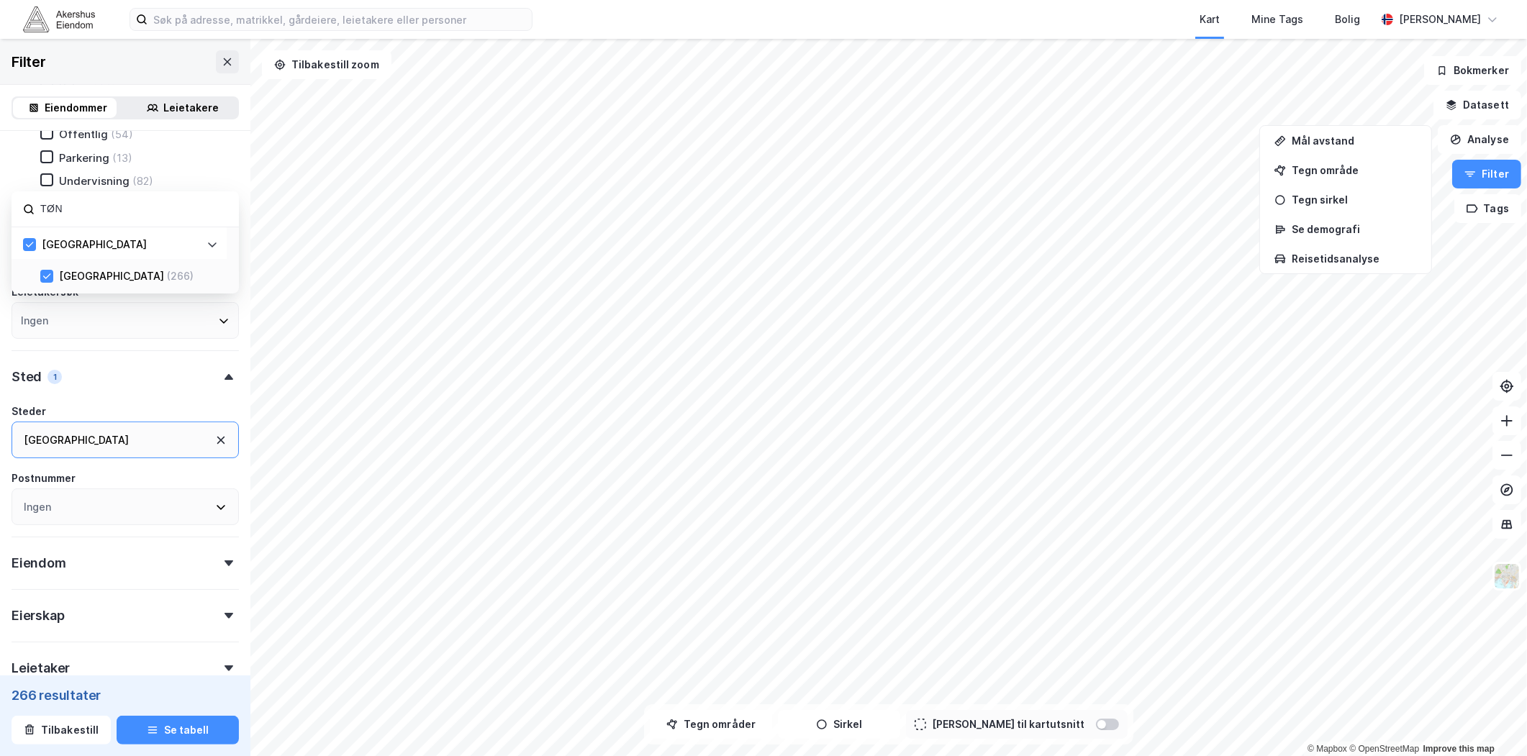
click at [233, 356] on div "Eiendomstype Annet (44) [PERSON_NAME] (14 442) Næring (1 190) Handel (266) Hels…" at bounding box center [125, 315] width 250 height 1007
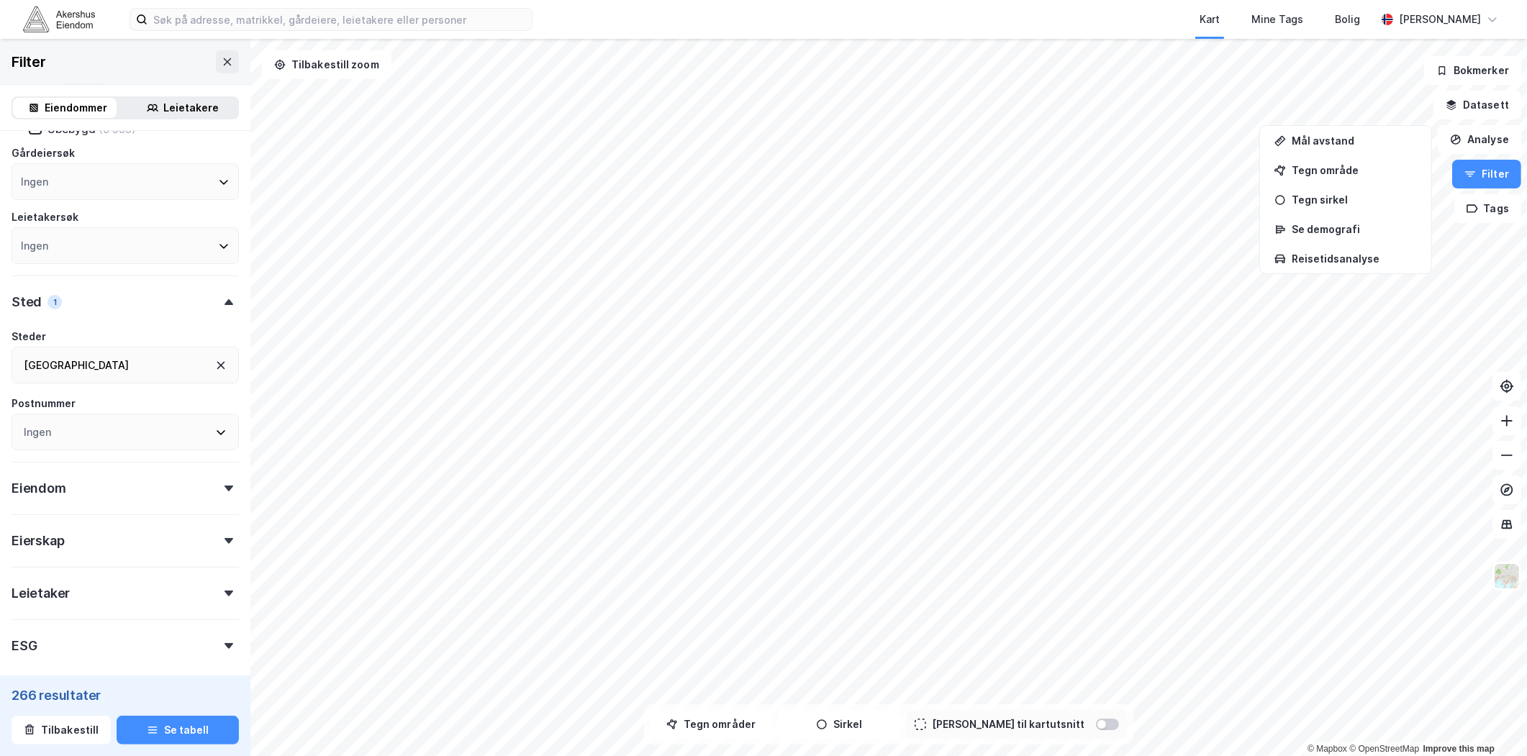
scroll to position [458, 0]
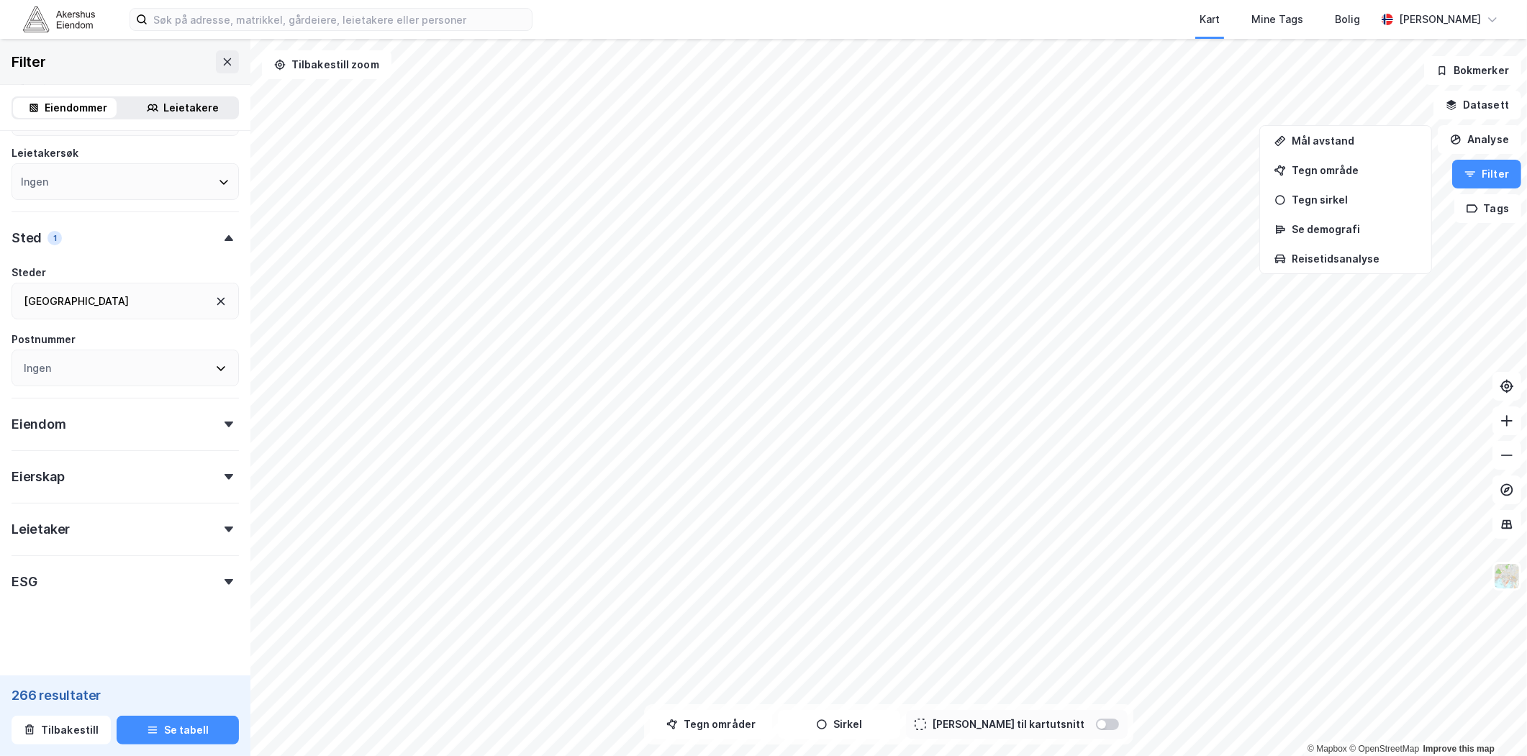
click at [71, 419] on div "Eiendom" at bounding box center [125, 418] width 227 height 41
click at [65, 468] on div "Eierskap" at bounding box center [125, 470] width 227 height 41
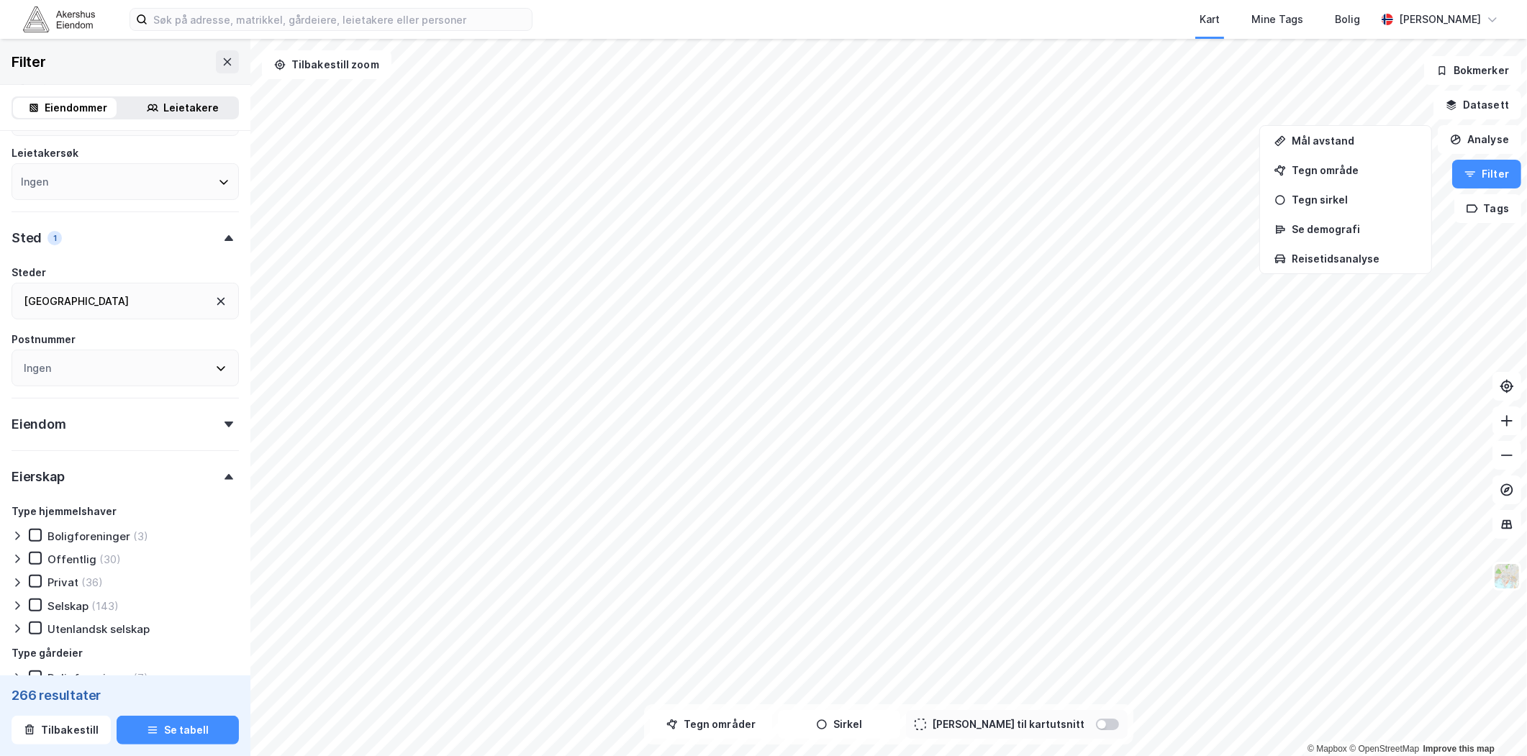
click at [50, 454] on div "Eierskap" at bounding box center [125, 470] width 227 height 41
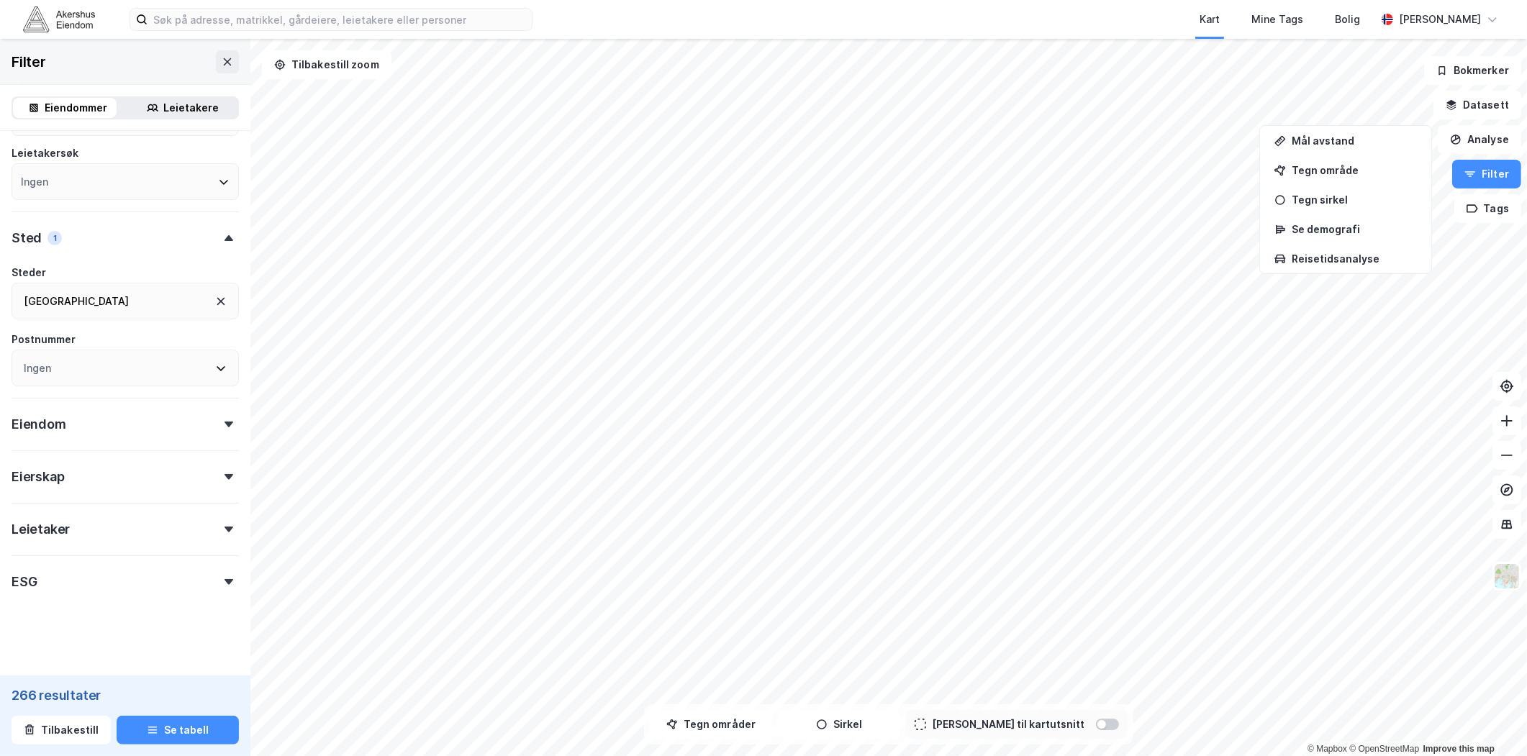
click at [35, 574] on div "ESG" at bounding box center [24, 581] width 25 height 17
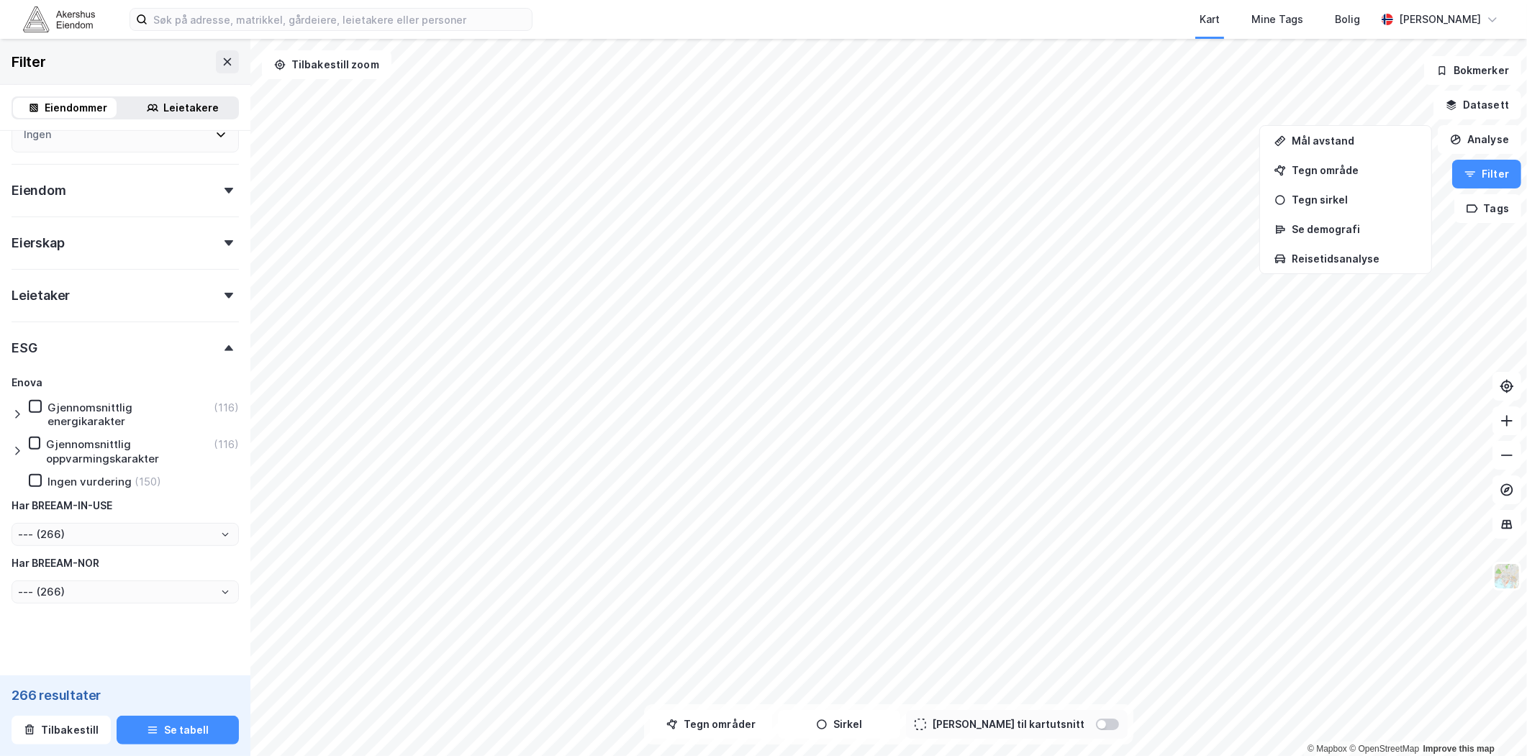
scroll to position [699, 0]
click at [15, 405] on icon at bounding box center [18, 408] width 12 height 12
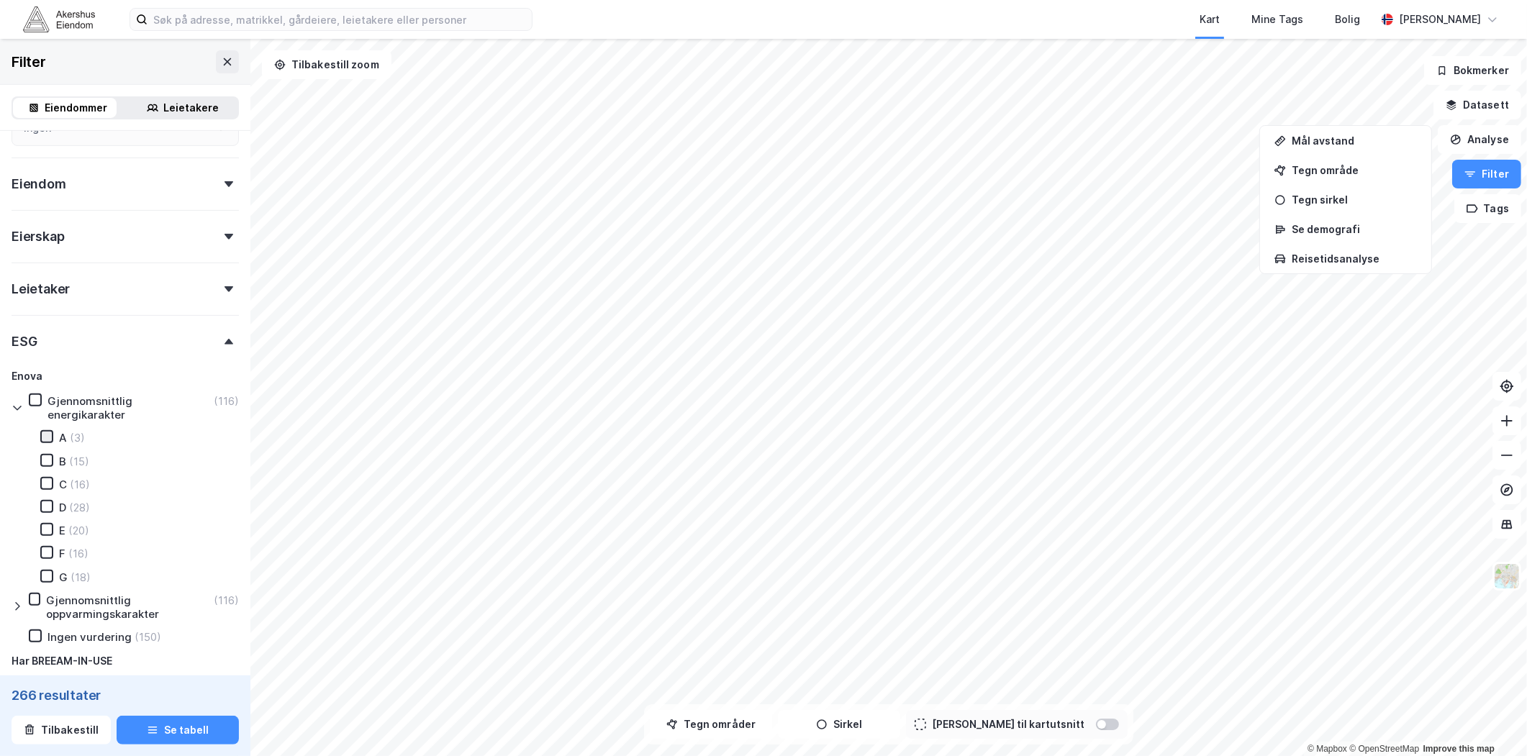
click at [46, 432] on icon at bounding box center [47, 437] width 10 height 10
type input "--- (3)"
click at [45, 455] on icon at bounding box center [47, 460] width 10 height 10
type input "--- (18)"
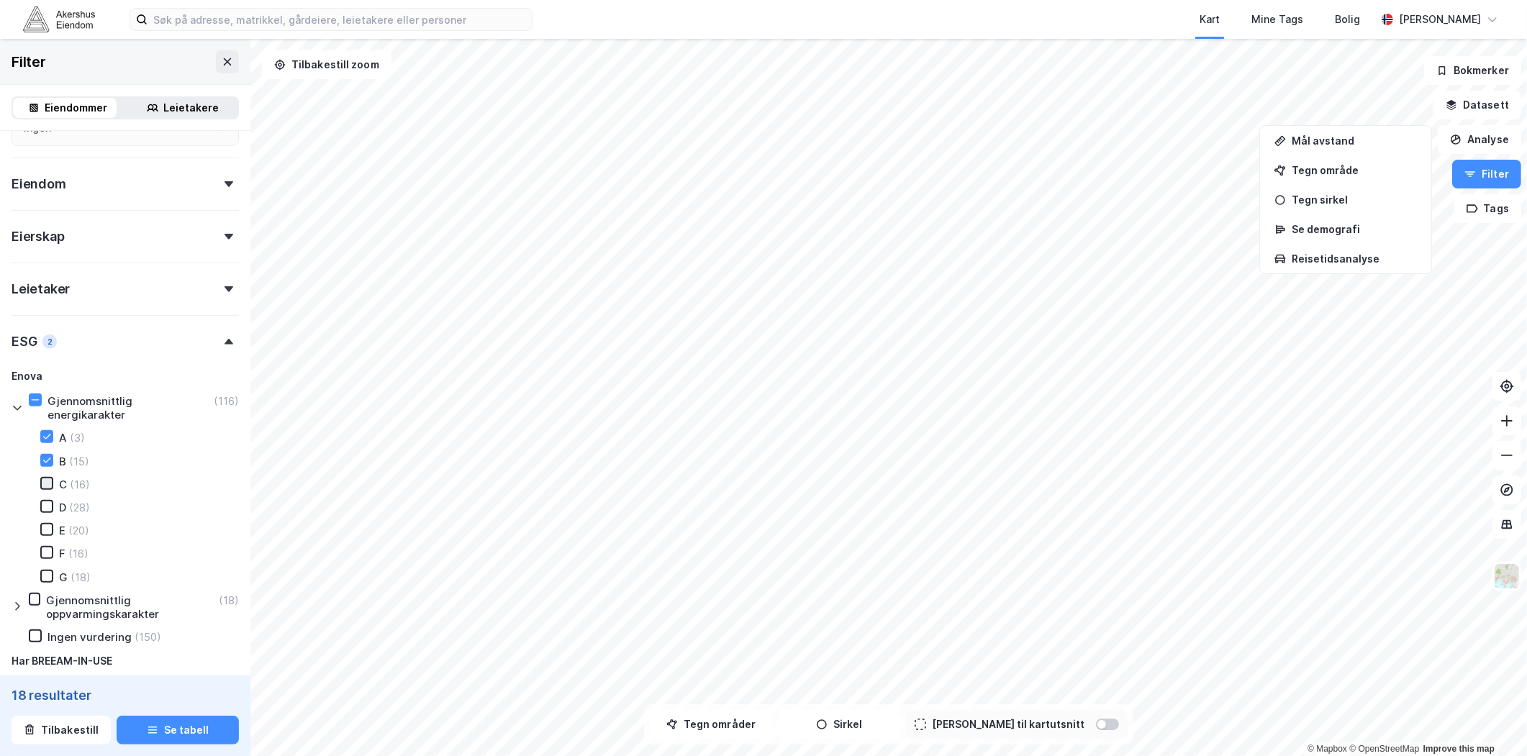
type input "--- (18)"
click at [45, 478] on icon at bounding box center [47, 483] width 10 height 10
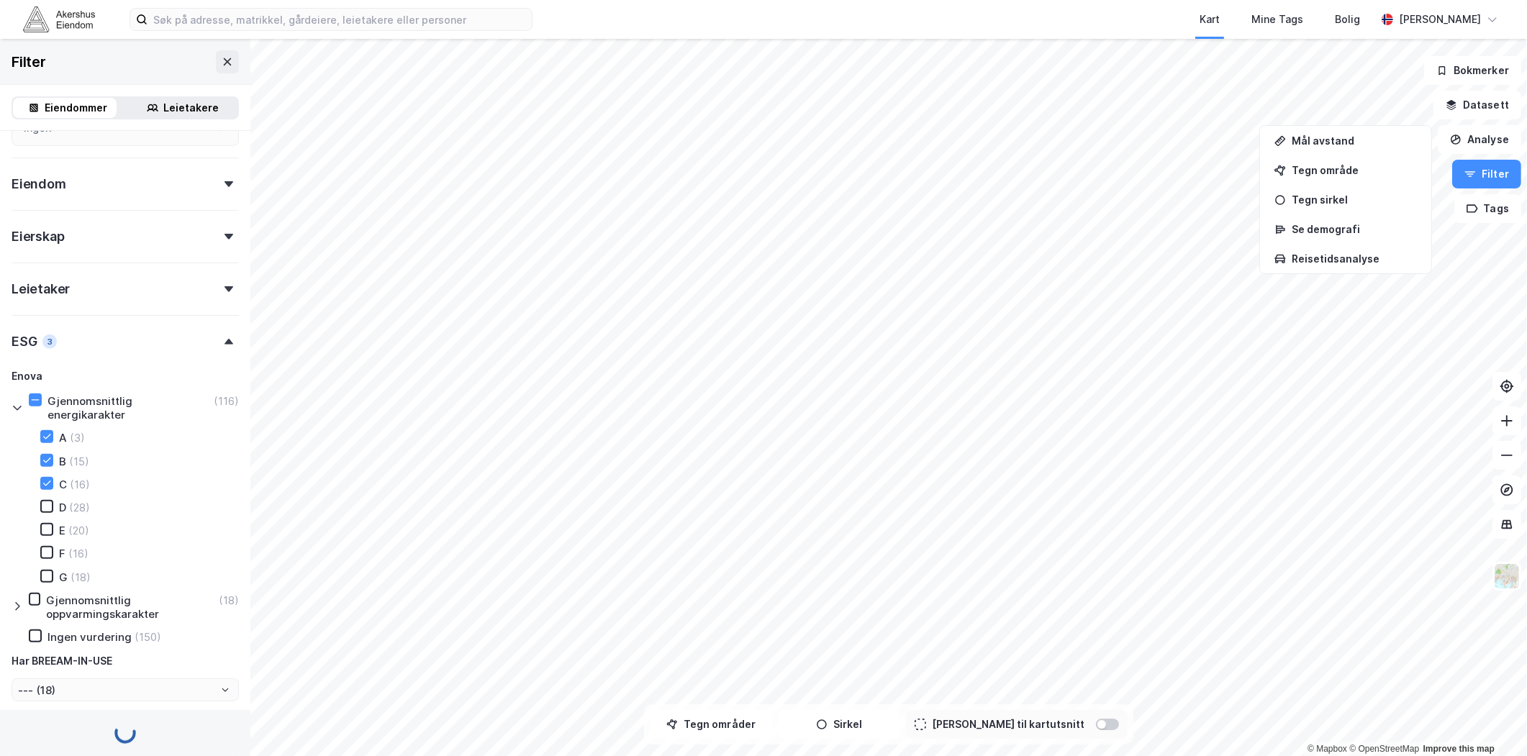
type input "--- (34)"
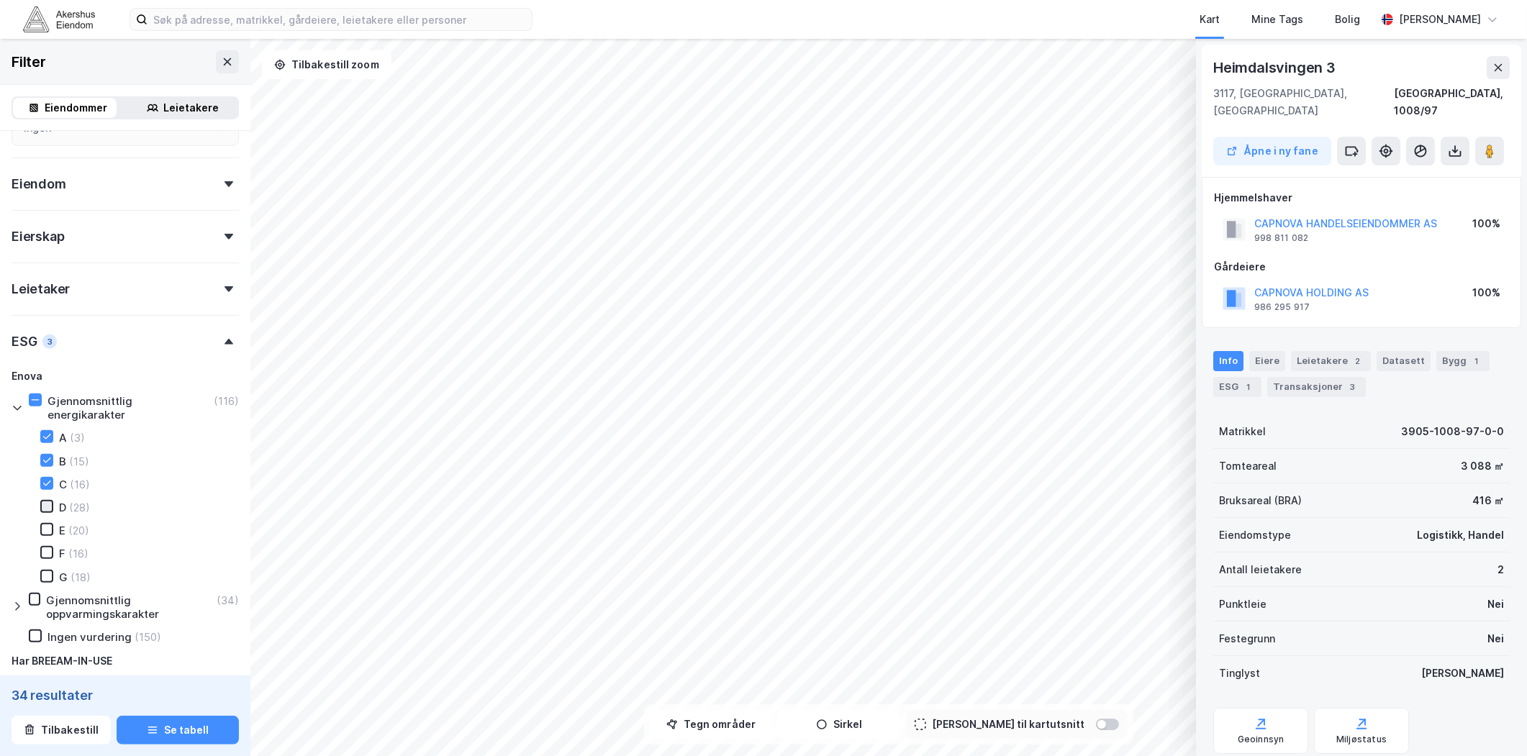
click at [46, 504] on icon at bounding box center [47, 506] width 10 height 10
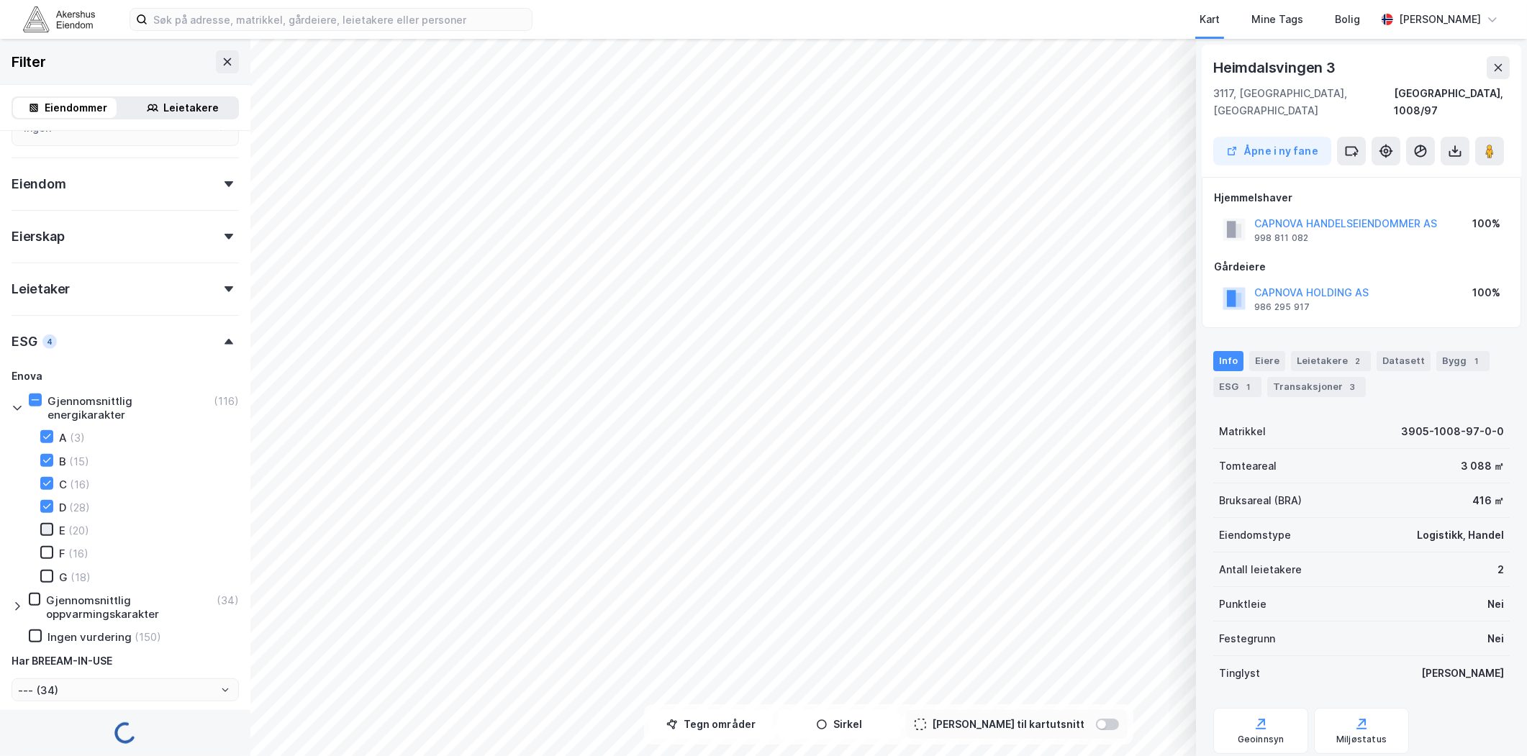
type input "--- (62)"
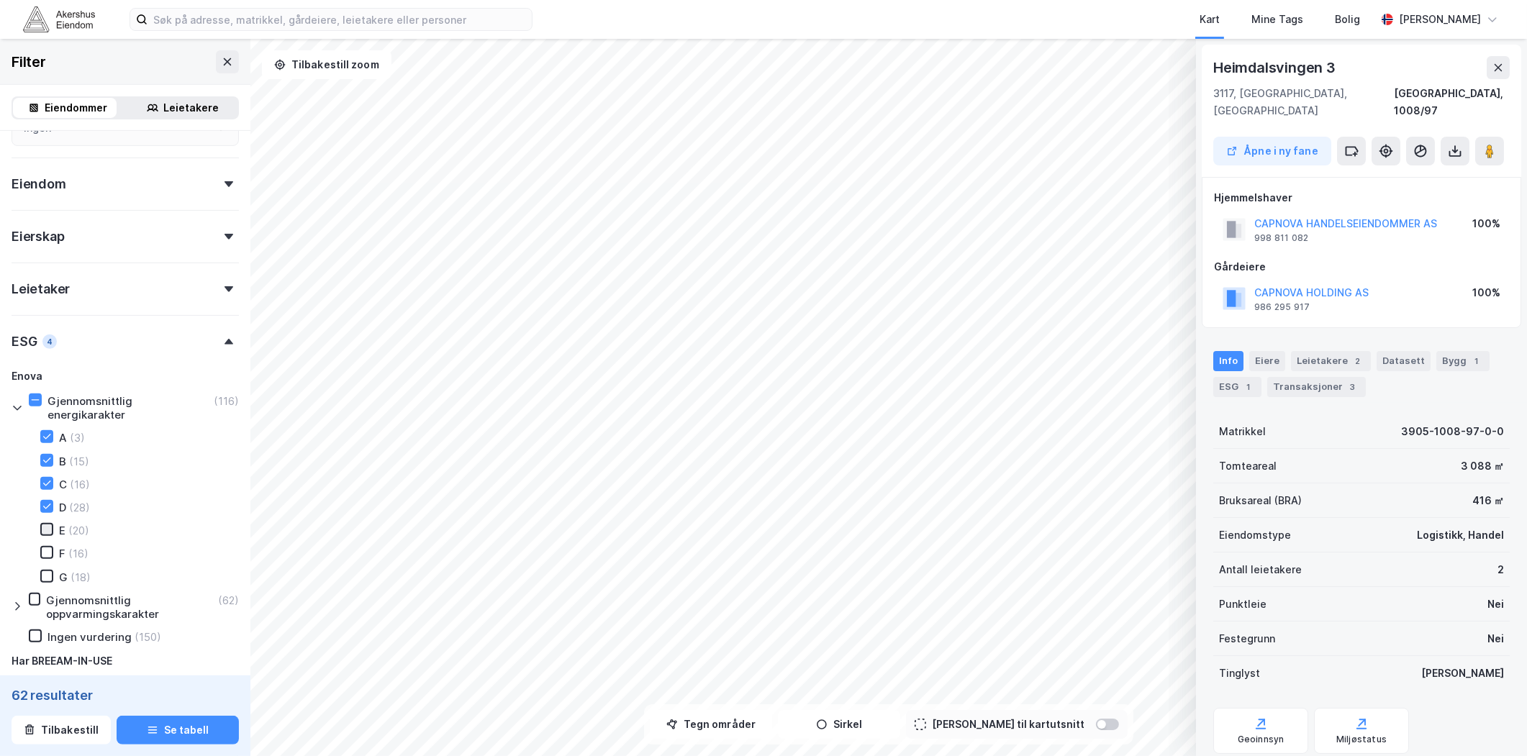
click at [45, 527] on icon at bounding box center [47, 529] width 8 height 5
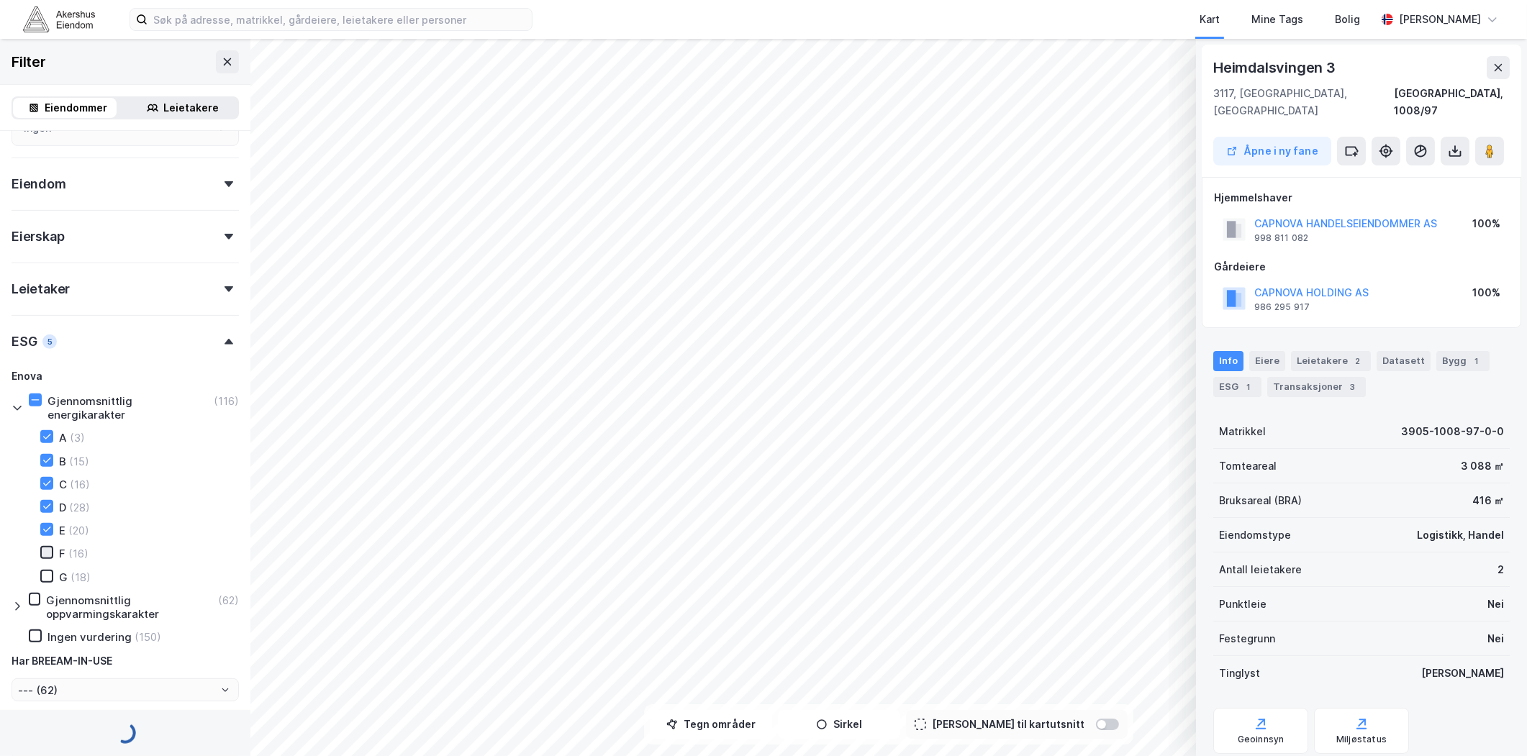
type input "--- (82)"
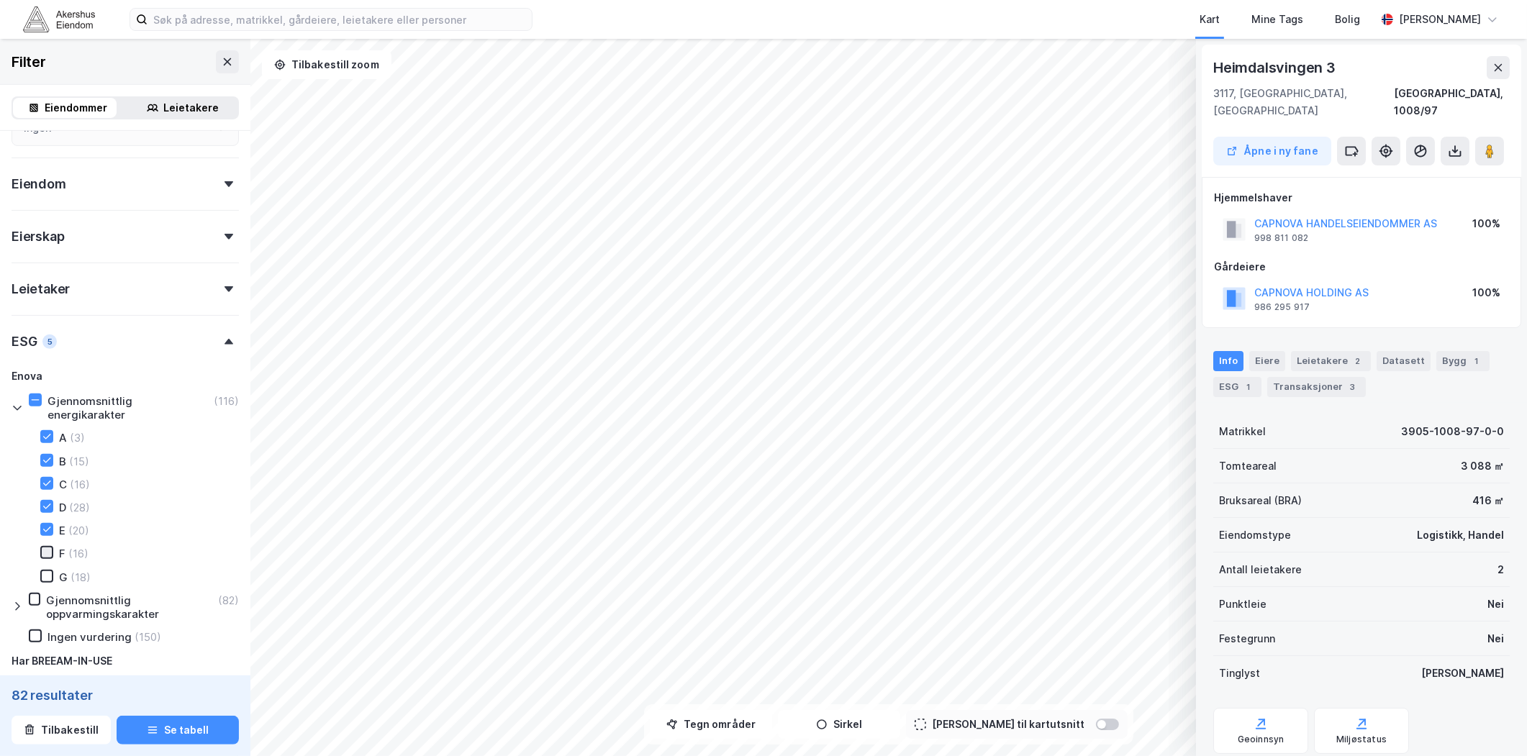
click at [48, 550] on icon at bounding box center [47, 552] width 8 height 5
type input "--- (98)"
click at [51, 570] on div at bounding box center [46, 576] width 13 height 13
type input "--- (116)"
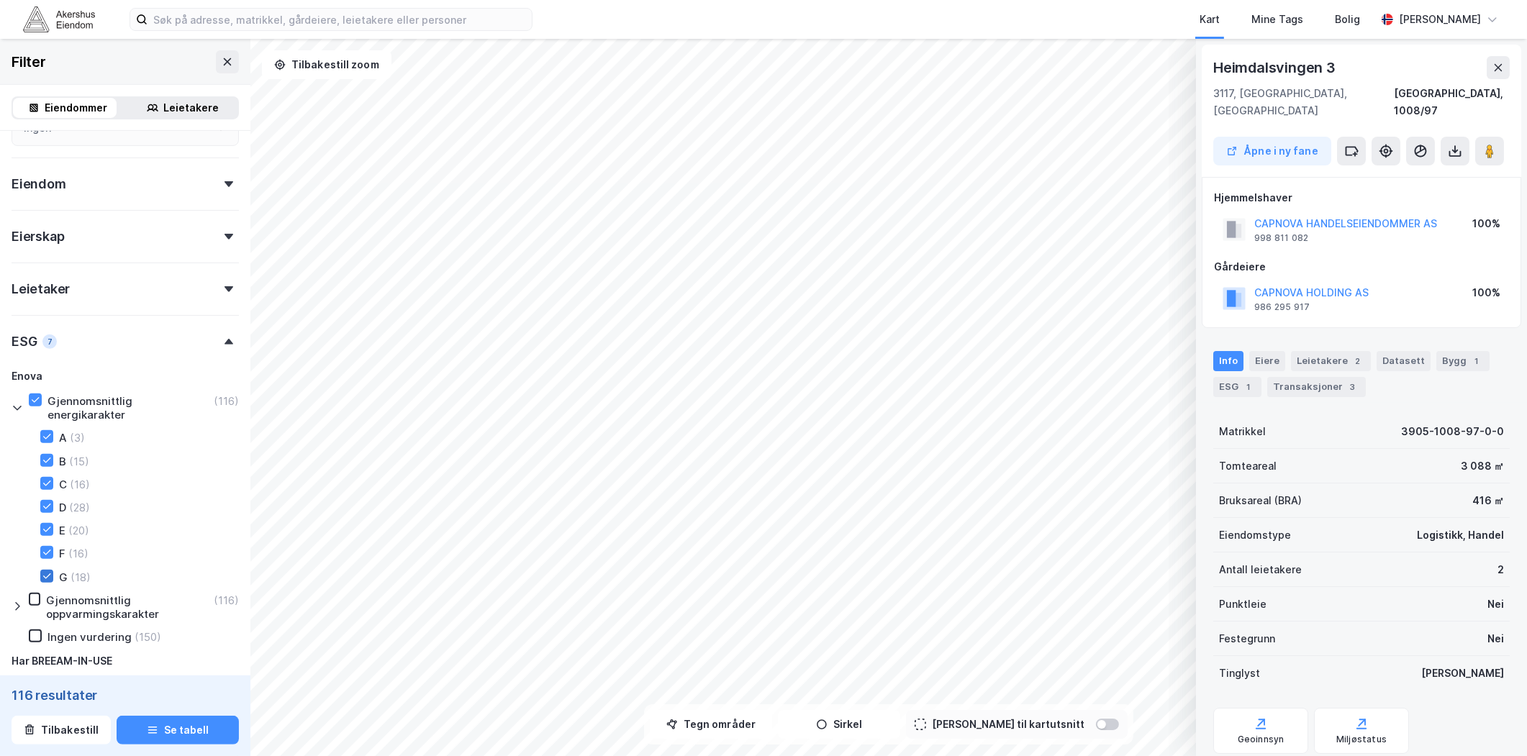
type input "--- (116)"
click at [35, 631] on icon at bounding box center [35, 636] width 10 height 10
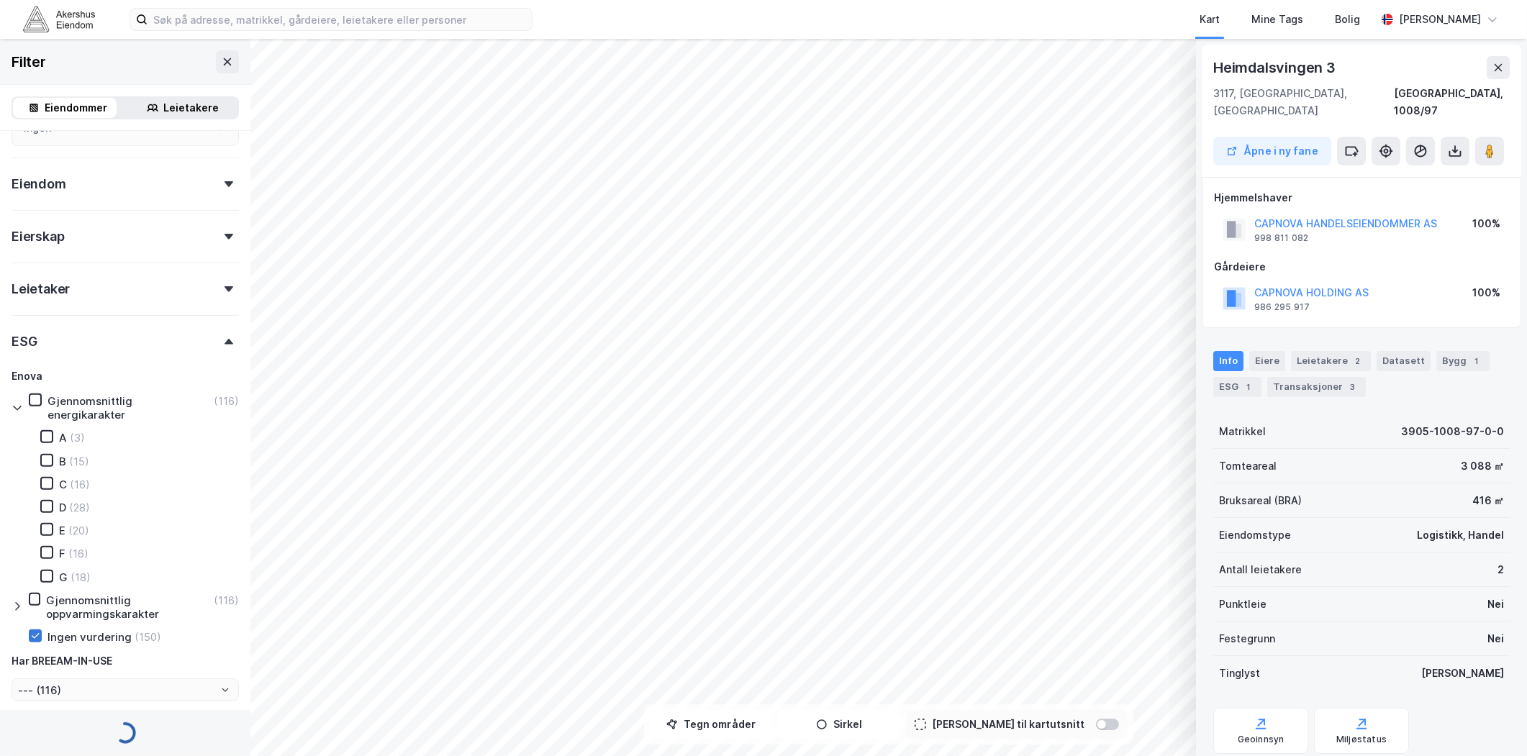
type input "--- (150)"
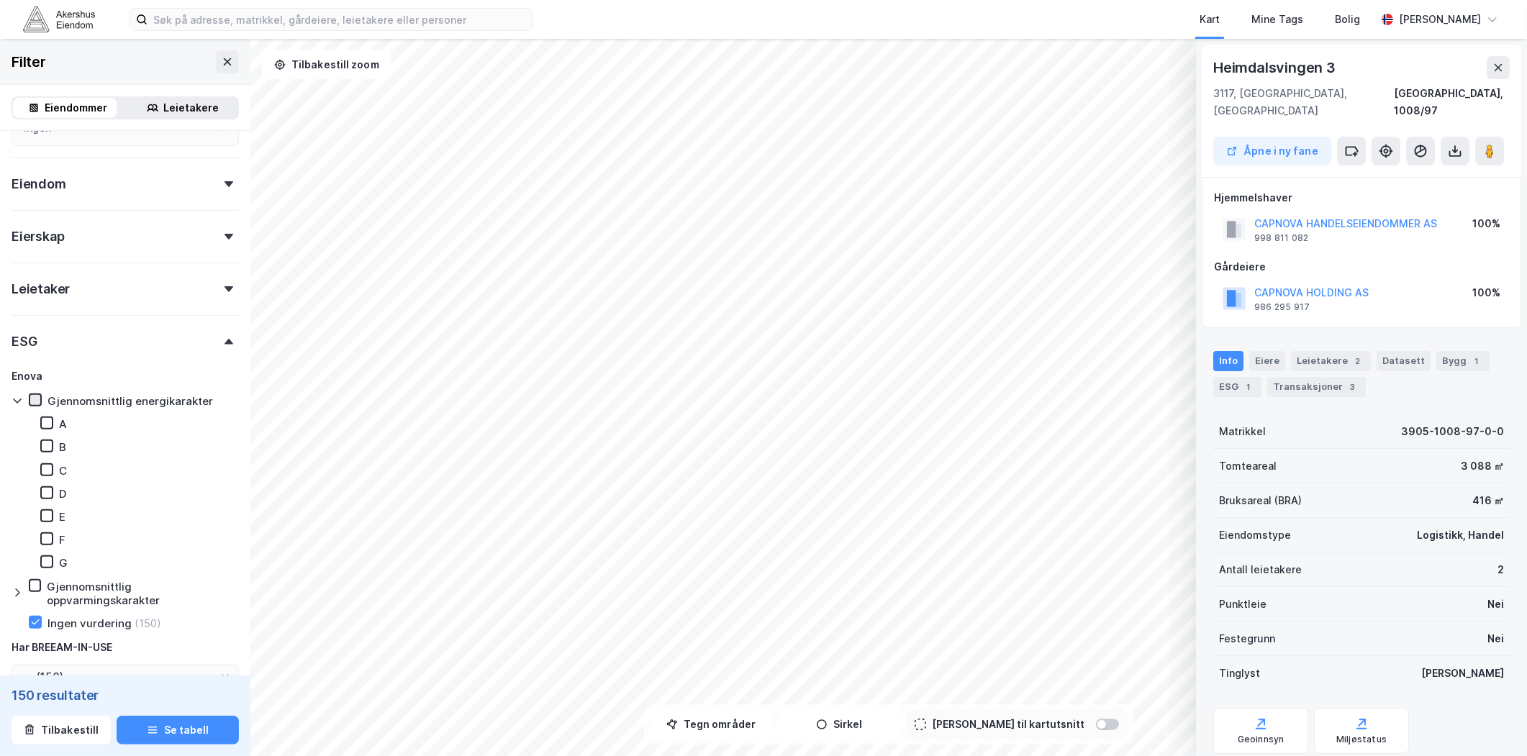
click at [34, 398] on icon at bounding box center [35, 400] width 10 height 10
type input "--- (116)"
click at [17, 603] on icon at bounding box center [17, 607] width 4 height 9
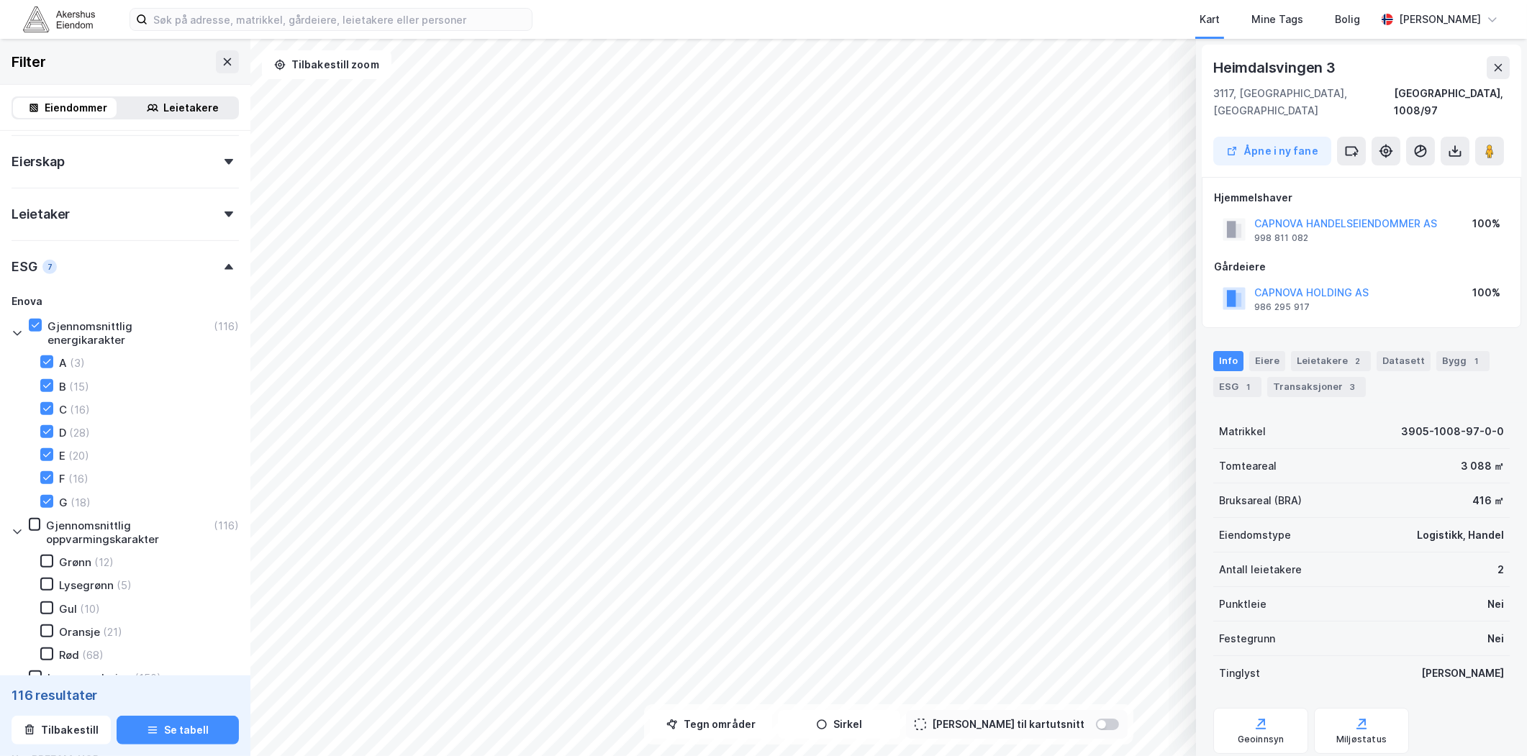
scroll to position [858, 0]
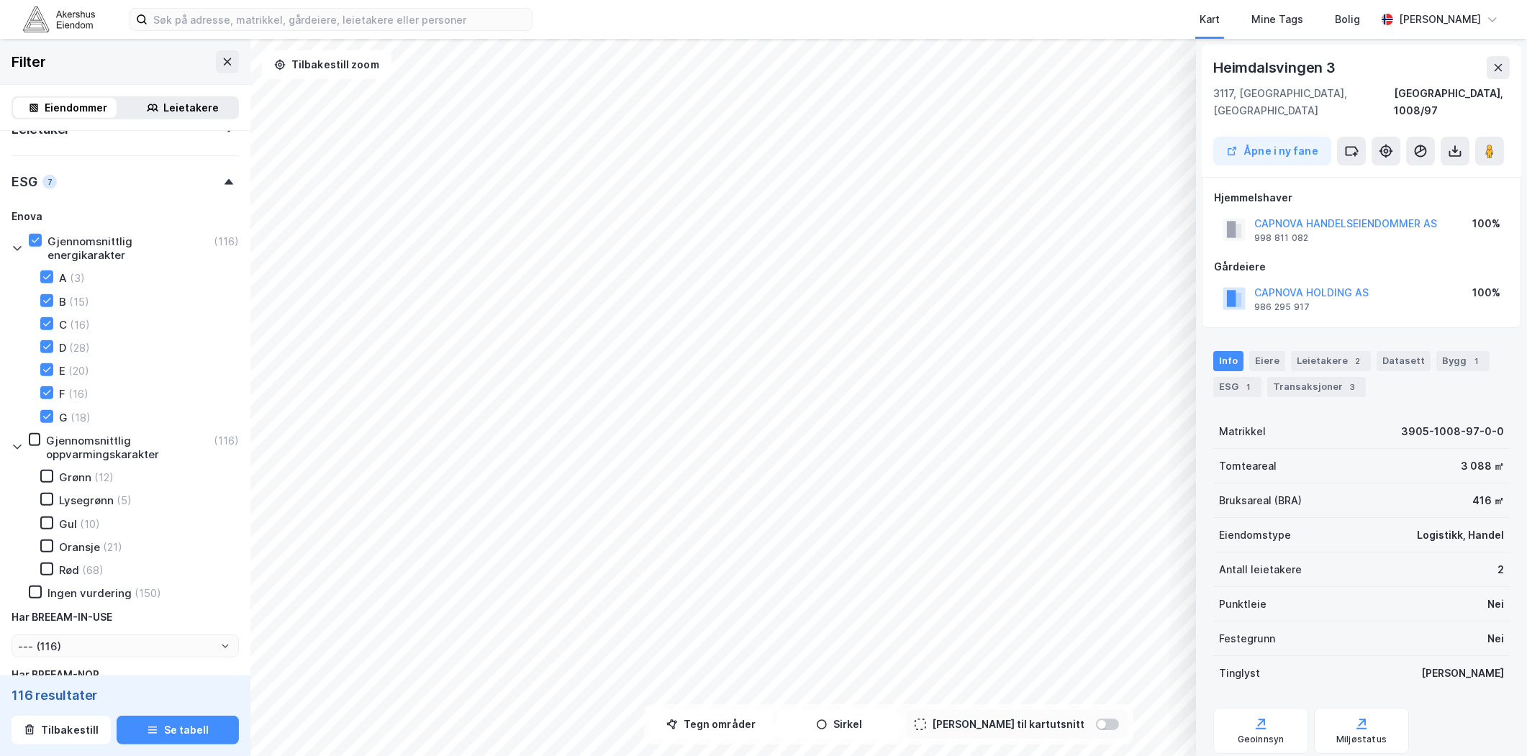
click at [16, 441] on icon at bounding box center [18, 447] width 12 height 12
click at [37, 235] on icon at bounding box center [35, 240] width 10 height 10
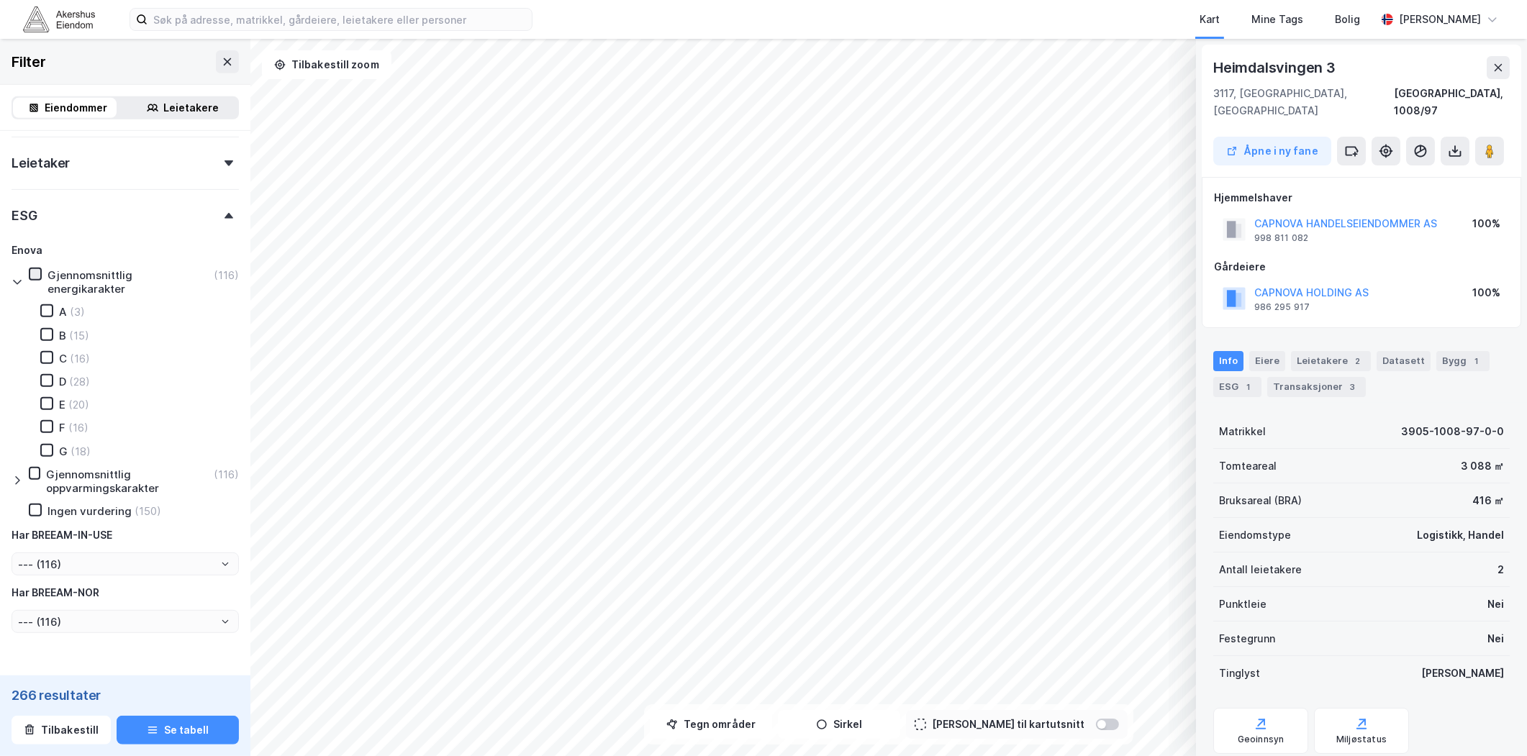
type input "--- (266)"
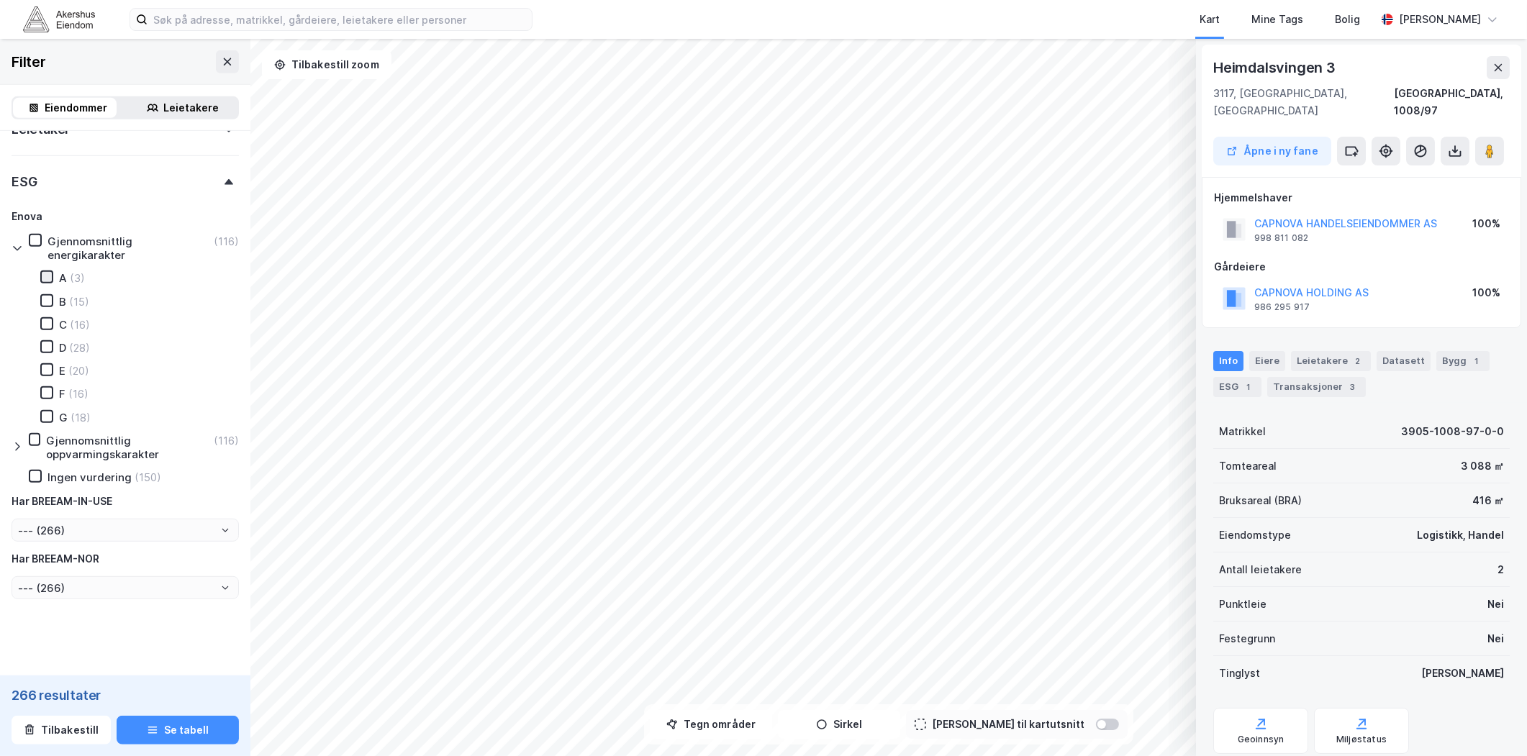
click at [45, 275] on icon at bounding box center [47, 277] width 10 height 10
type input "--- (3)"
click at [47, 299] on icon at bounding box center [47, 301] width 10 height 10
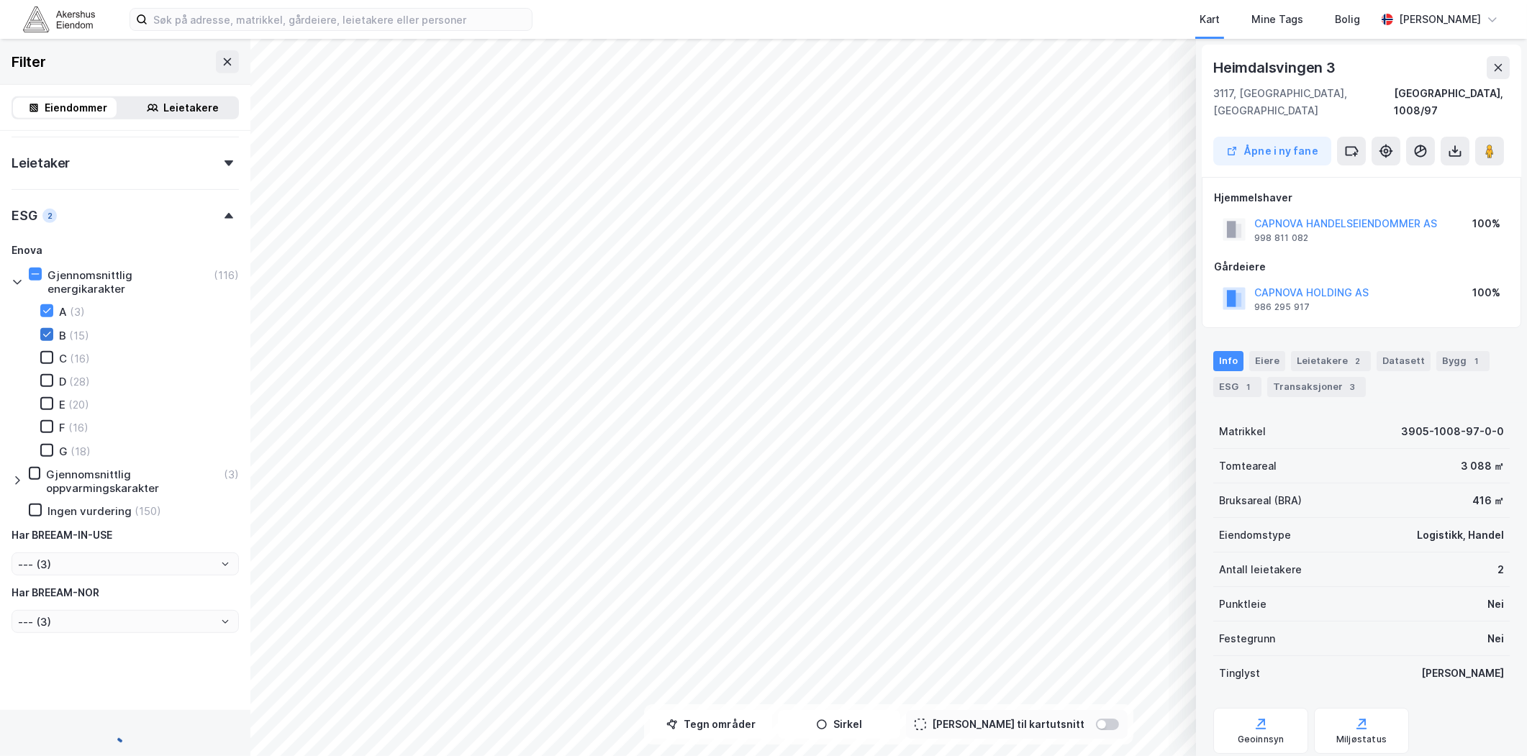
type input "--- (18)"
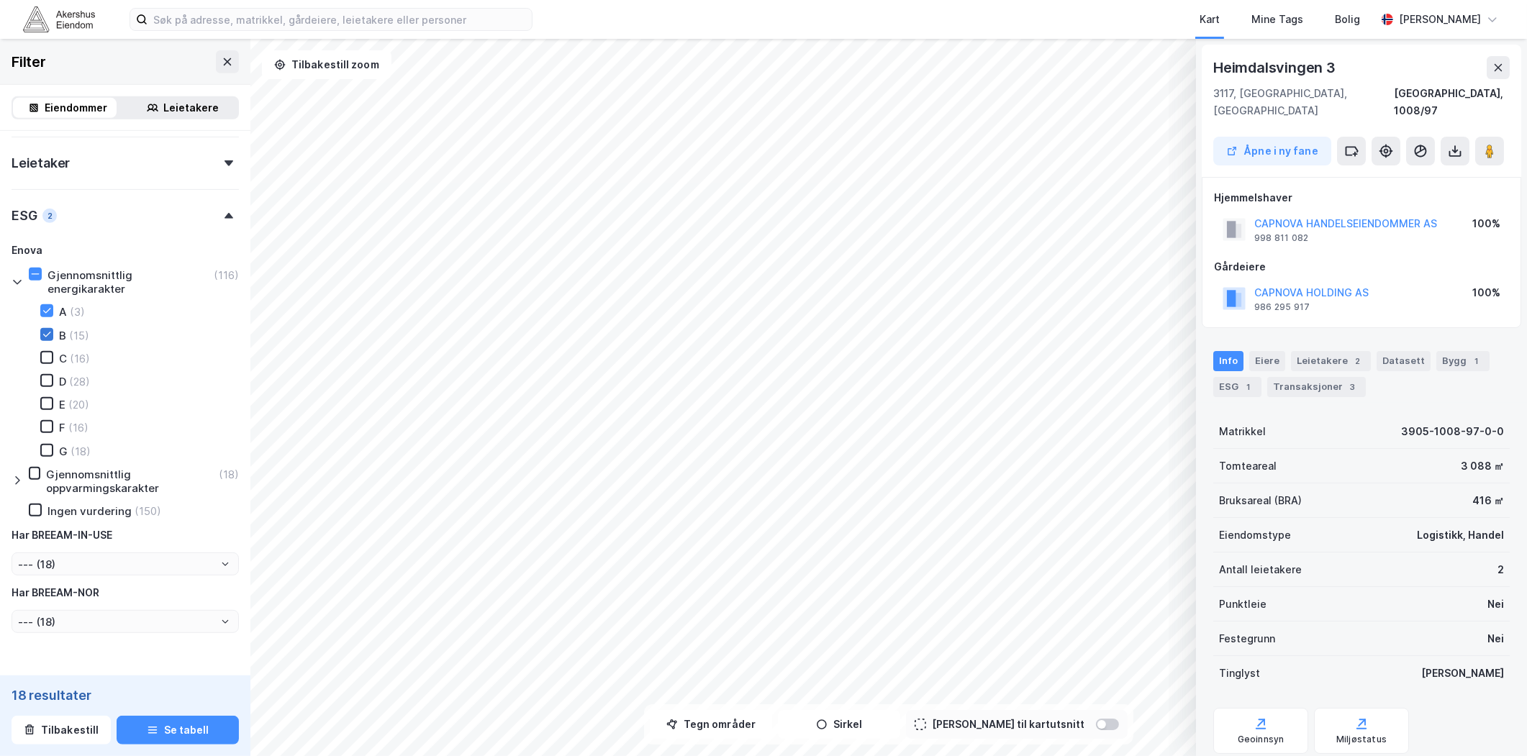
scroll to position [858, 0]
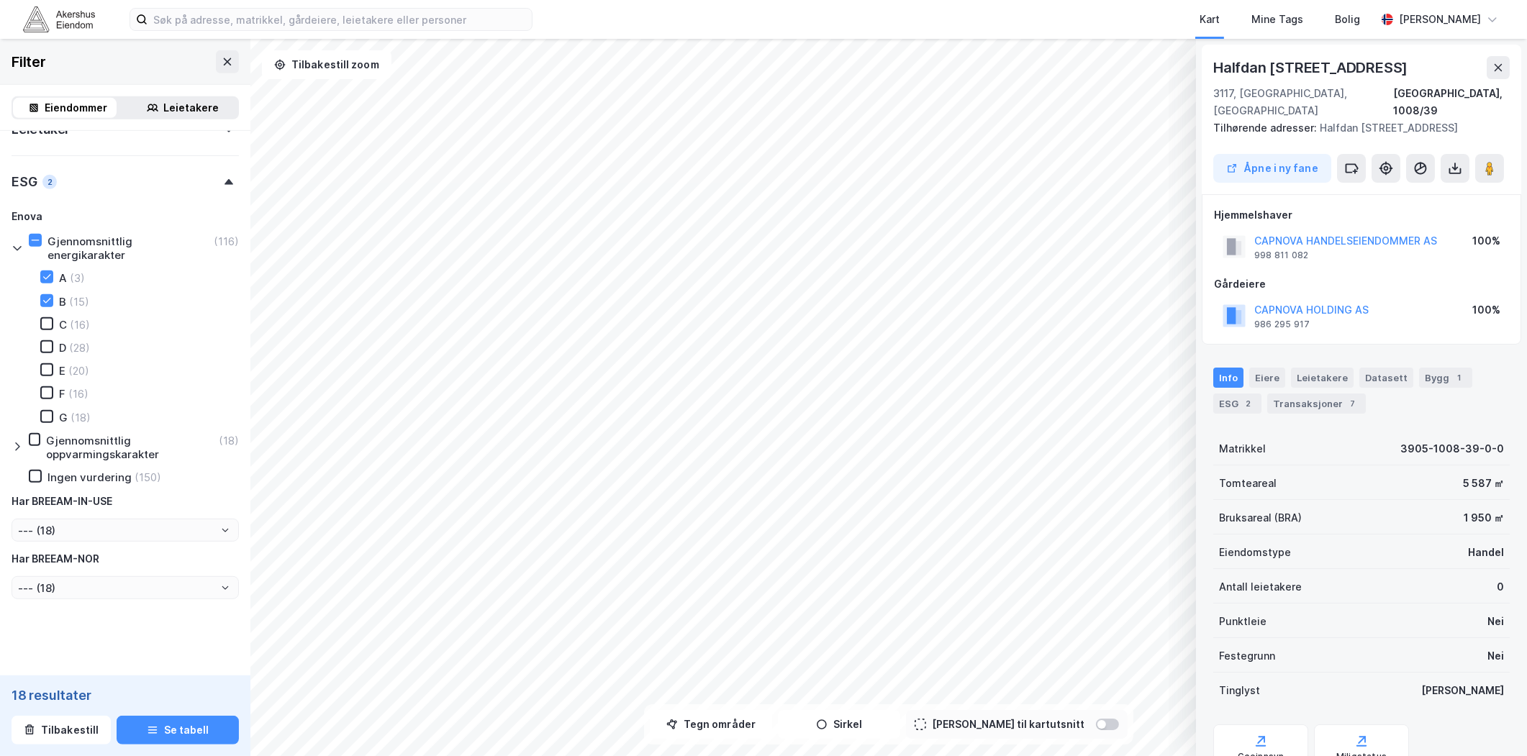
drag, startPoint x: 1424, startPoint y: 65, endPoint x: 1207, endPoint y: 74, distance: 217.5
click at [1207, 74] on div "Halfdan [STREET_ADDRESS]/39 Tilhørende adresser: Halfdan [STREET_ADDRESS] fane" at bounding box center [1360, 120] width 319 height 150
copy div "Halfdan [STREET_ADDRESS]"
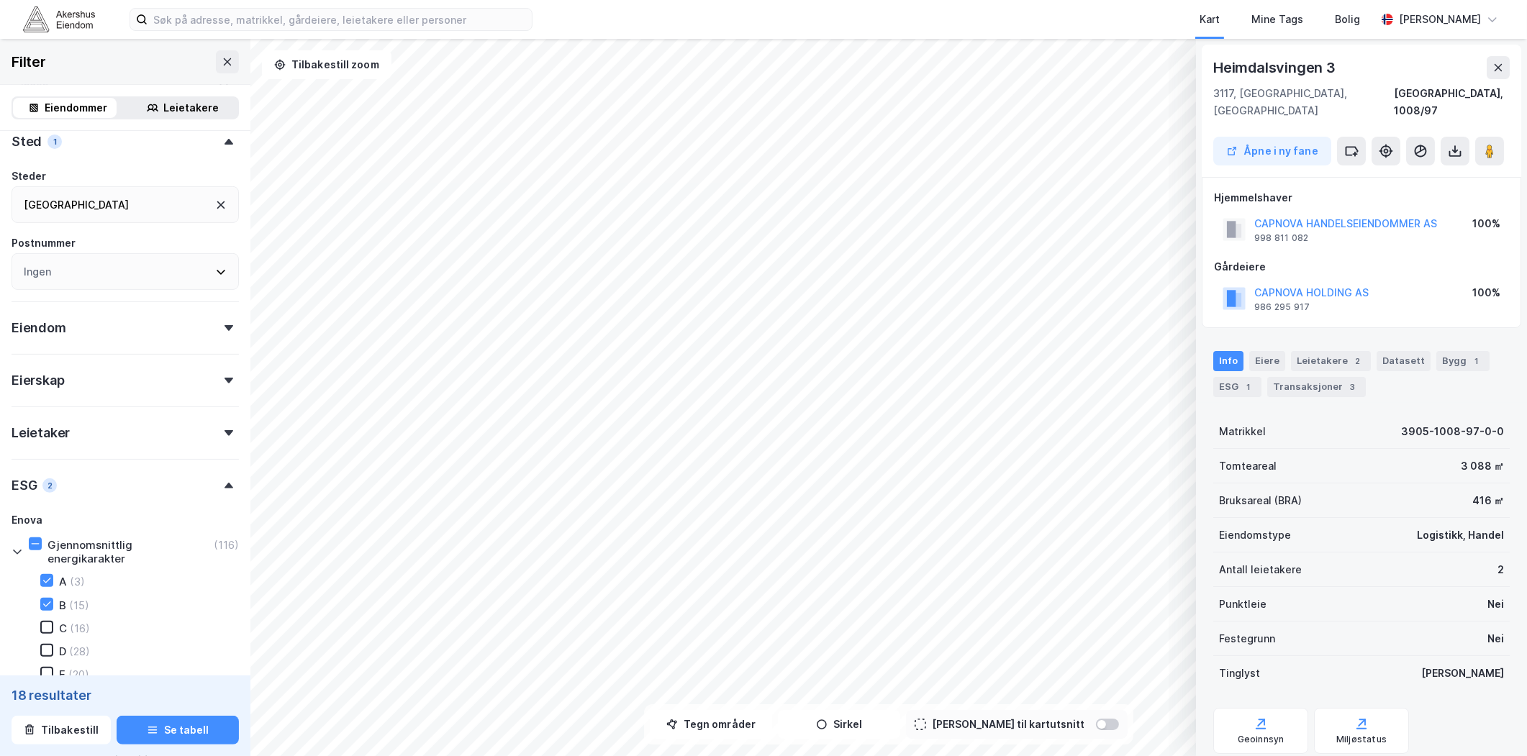
scroll to position [559, 0]
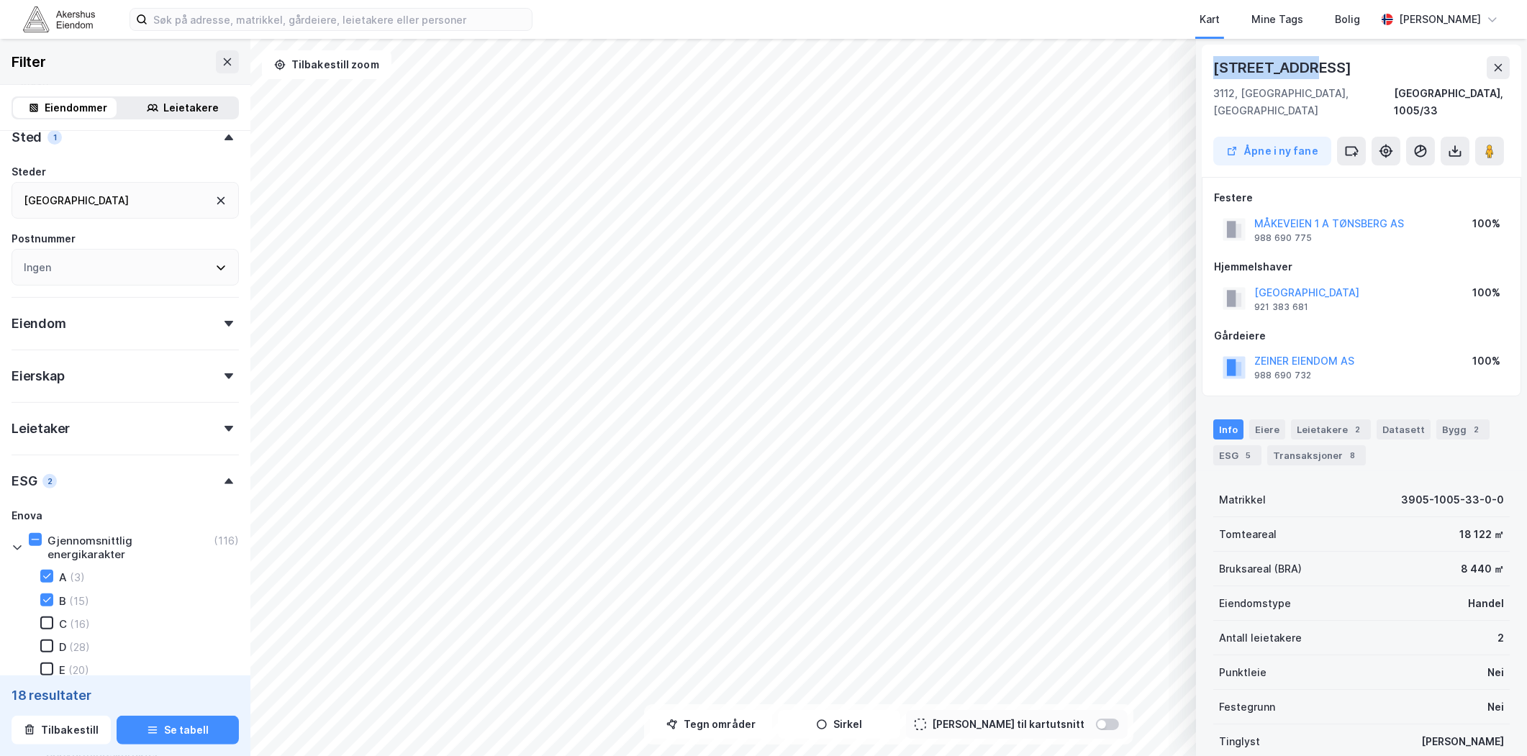
click at [1163, 58] on div "© Mapbox © OpenStreetMap Improve this map [STREET_ADDRESS], [GEOGRAPHIC_DATA] […" at bounding box center [763, 397] width 1527 height 717
copy div "© Mapbox © OpenStreetMap Improve this map [STREET_ADDRESS]"
